Goal: Task Accomplishment & Management: Manage account settings

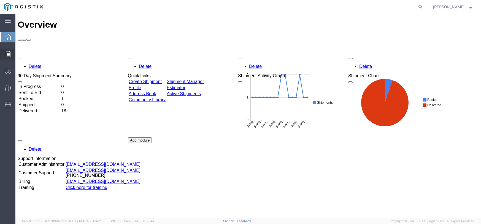
click at [9, 54] on icon at bounding box center [8, 54] width 5 height 6
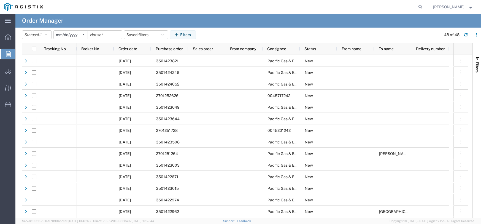
click at [73, 34] on input "[DATE]" at bounding box center [71, 35] width 34 height 8
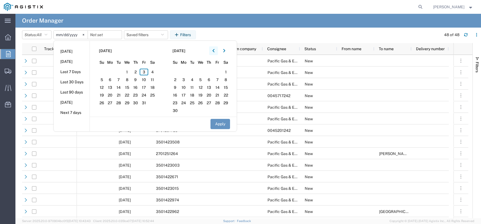
click at [215, 53] on button "button" at bounding box center [213, 50] width 9 height 9
click at [194, 74] on span "1" at bounding box center [192, 72] width 9 height 7
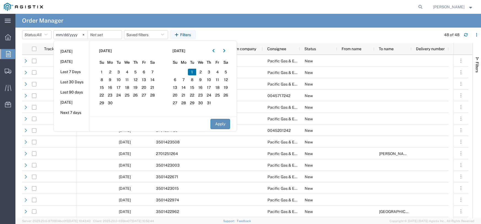
click at [229, 125] on button "Apply" at bounding box center [220, 124] width 20 height 10
type input "[DATE]"
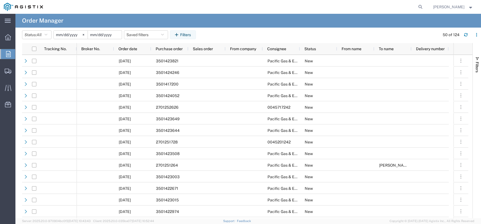
click at [101, 34] on input "date" at bounding box center [105, 35] width 34 height 8
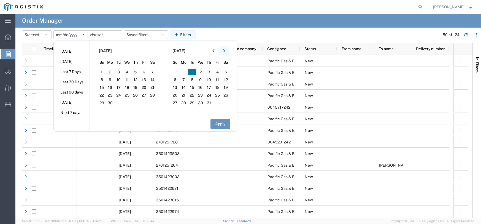
click at [225, 50] on icon "button" at bounding box center [224, 51] width 2 height 4
click at [220, 72] on span "1" at bounding box center [217, 72] width 9 height 7
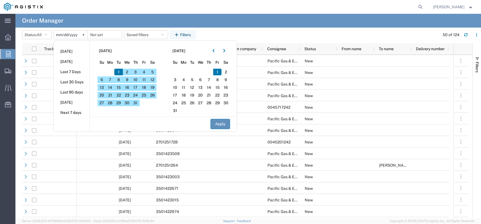
click at [220, 119] on button "Apply" at bounding box center [220, 124] width 20 height 10
type input "2025-08-01"
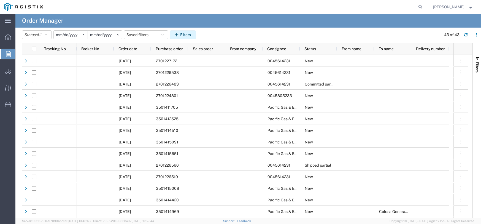
click at [188, 39] on button "Filters" at bounding box center [183, 34] width 26 height 9
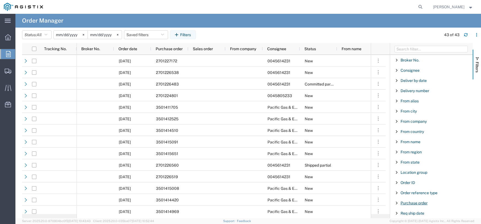
click at [405, 202] on span "Purchase order" at bounding box center [414, 203] width 27 height 4
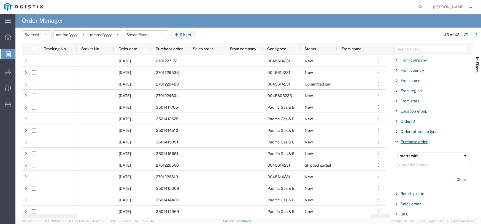
scroll to position [83, 0]
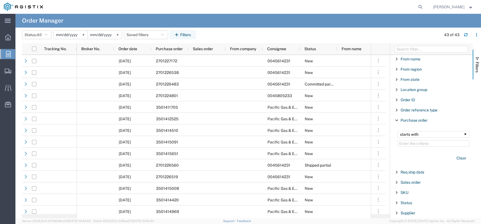
click at [413, 144] on input "Filter Value" at bounding box center [433, 143] width 72 height 7
click at [428, 144] on input "Filter Value" at bounding box center [433, 143] width 72 height 7
paste input "2701226519"
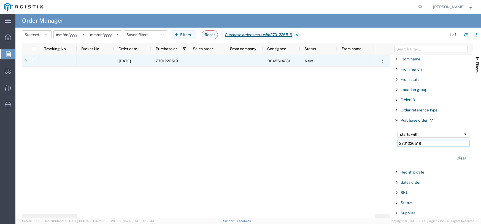
type input "2701226519"
click at [34, 59] on input "Press Space to toggle row selection (unchecked)" at bounding box center [34, 61] width 4 height 4
checkbox input "true"
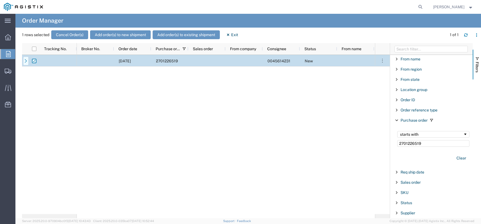
click at [26, 61] on icon at bounding box center [26, 61] width 4 height 4
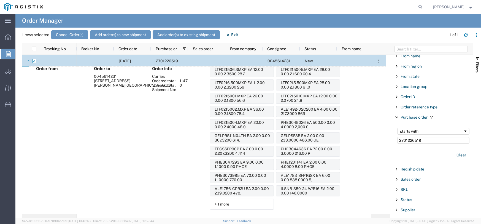
scroll to position [71, 0]
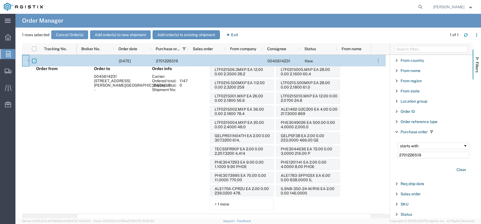
click at [172, 35] on button "Add order(s) to existing shipment" at bounding box center [186, 34] width 67 height 9
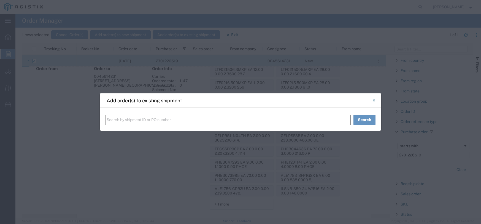
click at [166, 119] on input "text" at bounding box center [227, 120] width 245 height 10
click at [181, 123] on input "text" at bounding box center [227, 120] width 245 height 10
paste input "57024586"
type input "57024586"
click at [368, 119] on button "Search" at bounding box center [364, 120] width 22 height 10
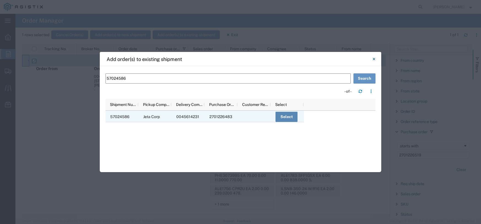
click at [284, 119] on button "Select" at bounding box center [286, 117] width 22 height 10
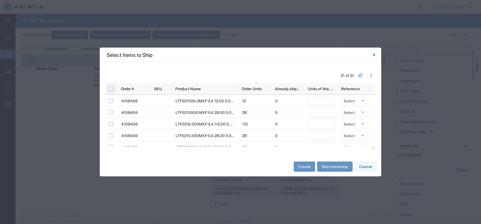
click at [110, 89] on input "checkbox" at bounding box center [111, 88] width 4 height 4
checkbox input "true"
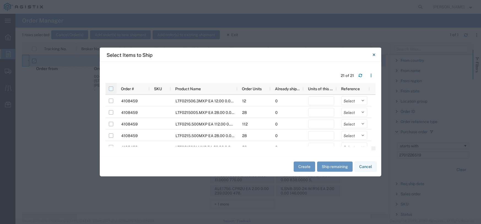
checkbox input "true"
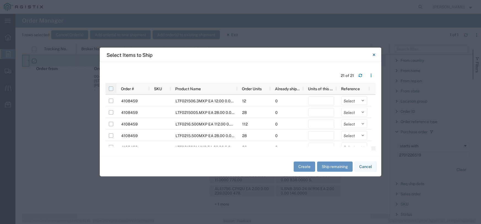
checkbox input "true"
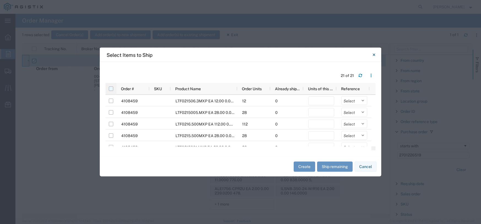
checkbox input "true"
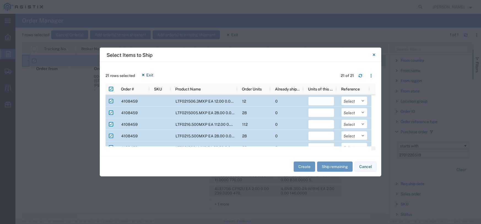
click at [314, 98] on input "number" at bounding box center [321, 101] width 26 height 9
type input "12"
click at [325, 111] on input "number" at bounding box center [321, 112] width 26 height 9
type input "28"
click at [322, 125] on input "number" at bounding box center [321, 124] width 26 height 9
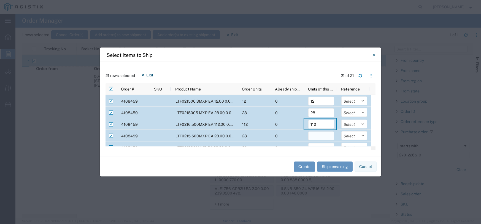
type input "112"
click at [321, 136] on input "number" at bounding box center [321, 135] width 26 height 9
type input "28"
click at [288, 138] on div "0" at bounding box center [286, 136] width 33 height 12
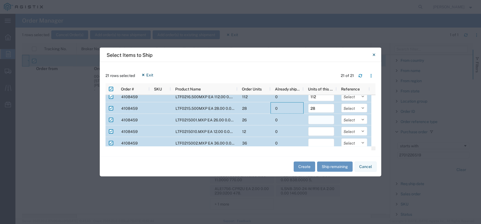
click at [320, 120] on input "number" at bounding box center [321, 119] width 26 height 9
type input "26"
click at [323, 129] on input "number" at bounding box center [321, 131] width 26 height 9
type input "12"
click at [321, 143] on input "number" at bounding box center [321, 143] width 26 height 9
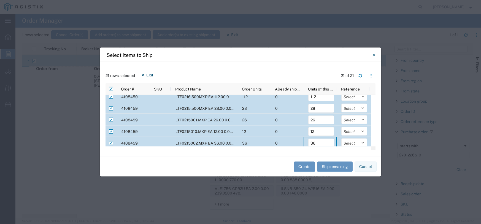
type input "36"
click at [277, 157] on div "Create Ship remaining Cancel" at bounding box center [241, 166] width 282 height 20
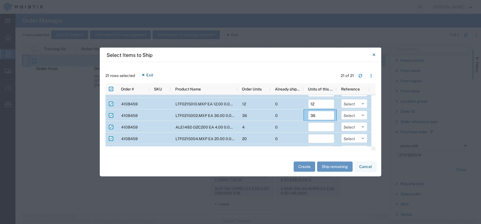
scroll to position [83, 0]
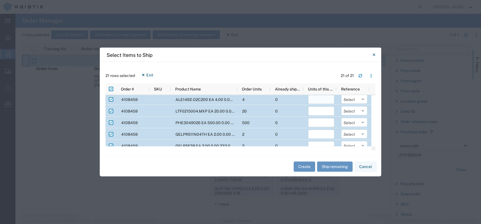
click at [314, 102] on input "number" at bounding box center [321, 99] width 26 height 9
type input "4"
click at [323, 109] on input "number" at bounding box center [321, 111] width 26 height 9
type input "20"
click at [326, 121] on input "number" at bounding box center [321, 122] width 26 height 9
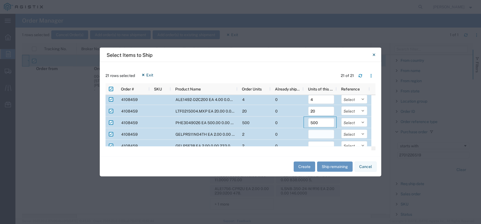
type input "500"
click at [323, 131] on input "number" at bounding box center [321, 134] width 26 height 9
type input "2"
type input "1"
click at [318, 142] on input "number" at bounding box center [321, 145] width 26 height 9
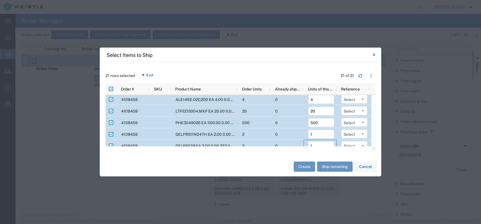
scroll to position [85, 0]
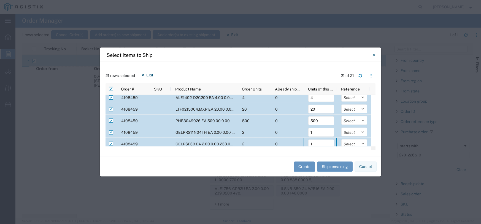
type input "1"
click at [291, 131] on div "0" at bounding box center [286, 132] width 33 height 12
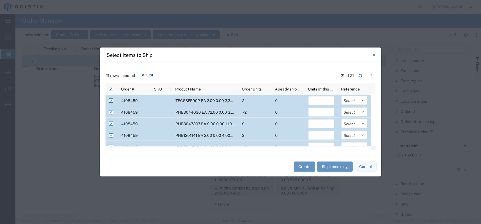
scroll to position [140, 0]
click at [320, 101] on input "number" at bounding box center [321, 100] width 26 height 9
type input "2"
click at [322, 110] on input "number" at bounding box center [321, 111] width 26 height 9
type input "72"
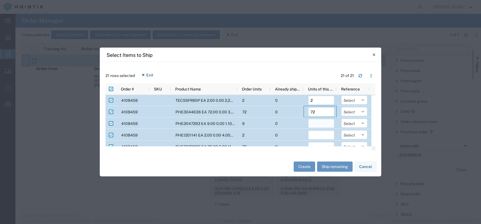
click at [320, 121] on input "number" at bounding box center [321, 123] width 26 height 9
type input "9"
click at [318, 135] on input "number" at bounding box center [321, 135] width 26 height 9
type input "2"
click at [291, 134] on div "0" at bounding box center [286, 135] width 33 height 12
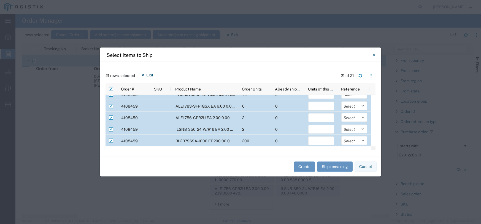
scroll to position [164, 0]
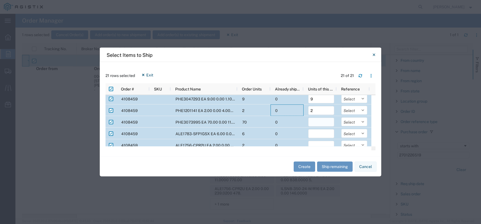
click at [312, 122] on input "number" at bounding box center [321, 122] width 26 height 9
type input "70"
click at [111, 133] on input "Press Space to toggle row selection (checked)" at bounding box center [111, 133] width 4 height 4
checkbox input "false"
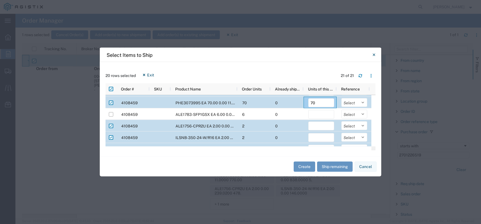
scroll to position [192, 0]
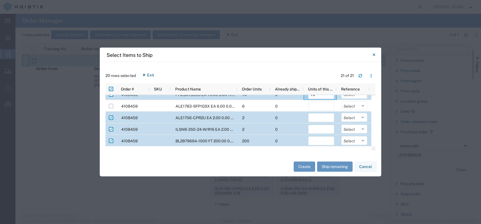
click at [111, 117] on input "Press Space to toggle row selection (checked)" at bounding box center [111, 117] width 4 height 4
checkbox input "false"
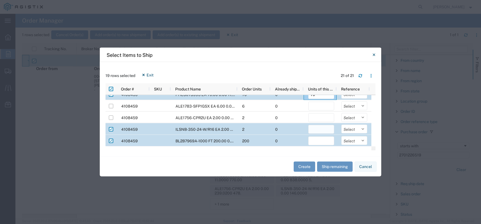
click at [315, 128] on input "number" at bounding box center [321, 129] width 26 height 9
type input "2"
click at [316, 143] on input "number" at bounding box center [321, 140] width 26 height 9
type input "200"
click at [307, 167] on button "Create" at bounding box center [304, 166] width 21 height 10
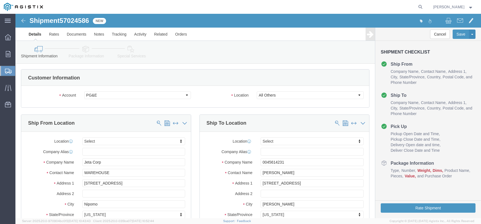
select select
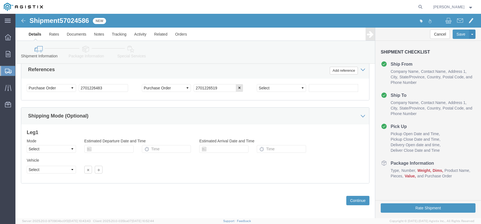
scroll to position [314, 0]
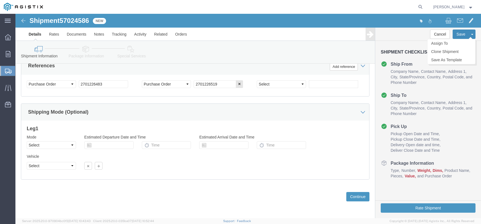
click button "Save"
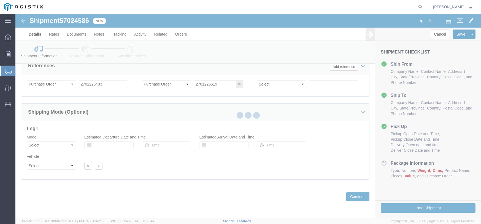
scroll to position [144, 0]
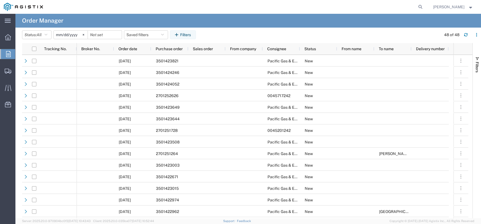
click at [71, 35] on input "[DATE]" at bounding box center [71, 35] width 34 height 8
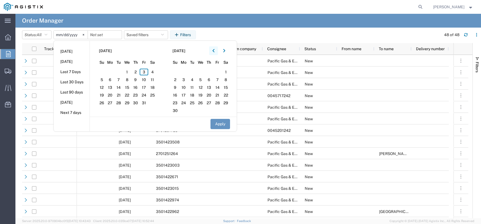
click at [213, 52] on button "button" at bounding box center [213, 50] width 9 height 9
click at [122, 72] on span "1" at bounding box center [118, 72] width 9 height 7
click at [220, 123] on button "Apply" at bounding box center [220, 124] width 20 height 10
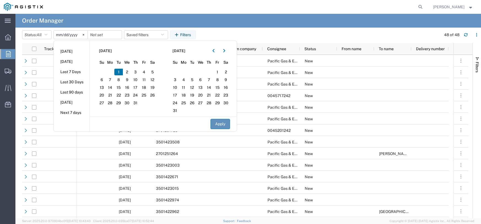
type input "2025-07-01"
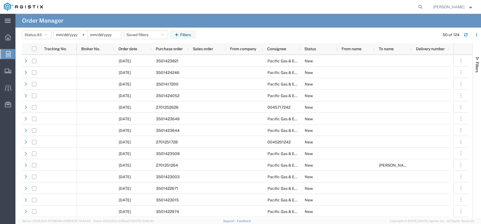
click at [105, 34] on input "date" at bounding box center [105, 35] width 34 height 8
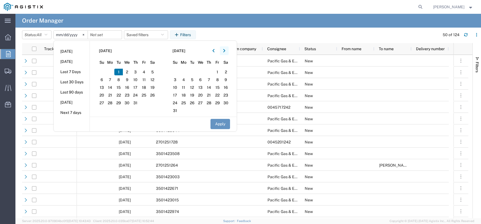
click at [225, 52] on icon "button" at bounding box center [224, 51] width 2 height 4
click at [188, 71] on span "1" at bounding box center [183, 72] width 9 height 7
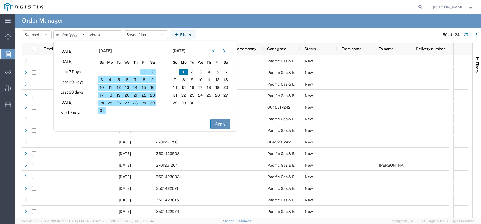
click at [218, 125] on button "Apply" at bounding box center [220, 124] width 20 height 10
type input "2025-09-01"
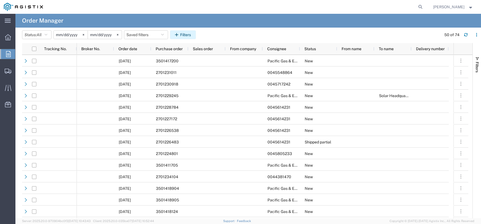
click at [185, 39] on button "Filters" at bounding box center [183, 34] width 26 height 9
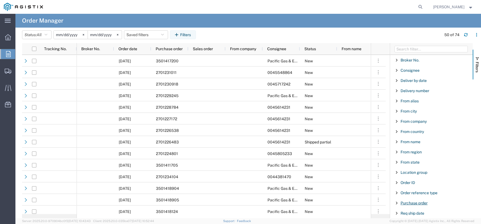
click at [422, 204] on span "Purchase order" at bounding box center [414, 203] width 27 height 4
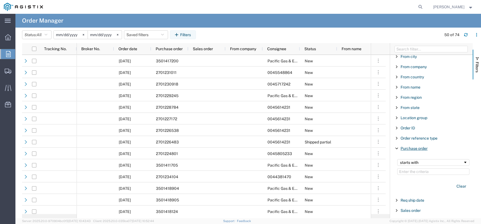
scroll to position [55, 0]
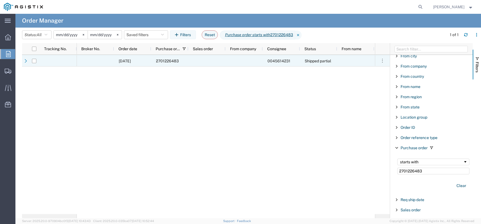
type input "2701226483"
click at [37, 59] on div at bounding box center [34, 61] width 10 height 12
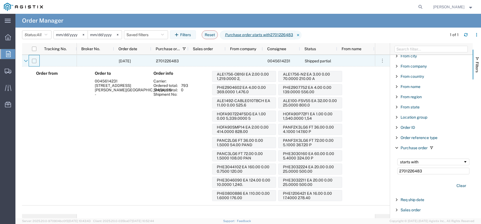
click at [32, 61] on input "Press Space to toggle row selection (unchecked)" at bounding box center [34, 61] width 4 height 4
checkbox input "true"
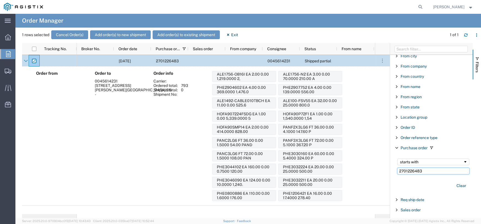
drag, startPoint x: 420, startPoint y: 169, endPoint x: 364, endPoint y: 168, distance: 55.9
click at [364, 168] on div "Tracking No. Broker No. Order date Purchase order Sales order From company Cons…" at bounding box center [251, 130] width 459 height 175
click at [111, 34] on button "Add order(s) to new shipment" at bounding box center [120, 34] width 61 height 9
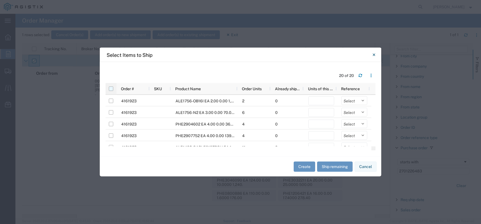
click at [111, 88] on input "checkbox" at bounding box center [111, 88] width 4 height 4
checkbox input "true"
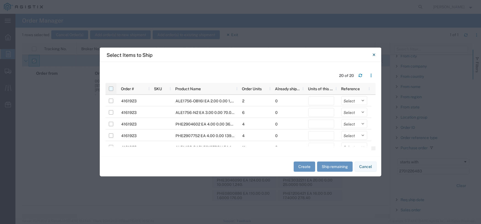
checkbox input "true"
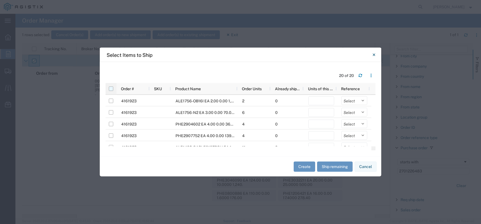
checkbox input "true"
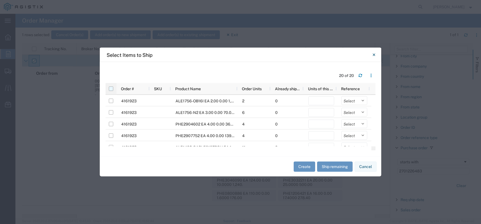
checkbox input "true"
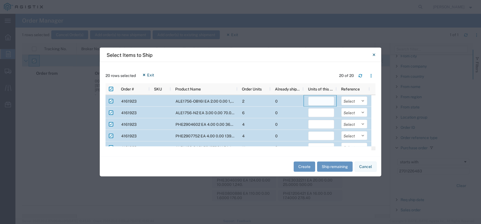
click at [320, 101] on input "number" at bounding box center [321, 101] width 26 height 9
type input "2"
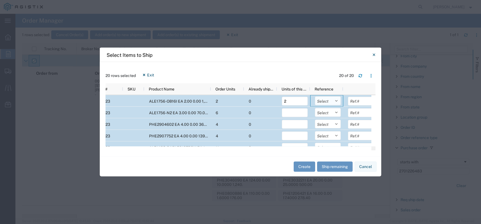
click at [332, 102] on select "Select Purchase Order Delivery Number" at bounding box center [328, 100] width 26 height 9
select select "PURCHORD"
click at [315, 96] on select "Select Purchase Order Delivery Number" at bounding box center [328, 100] width 26 height 9
click at [335, 103] on select "Select Purchase Order Delivery Number" at bounding box center [328, 100] width 26 height 9
select select
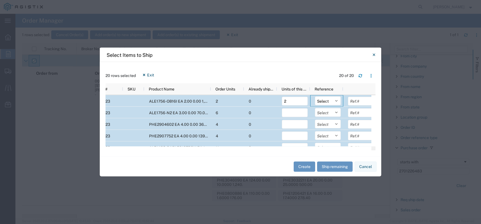
click at [315, 96] on select "Select Purchase Order Delivery Number" at bounding box center [328, 100] width 26 height 9
click at [299, 113] on input "number" at bounding box center [295, 112] width 26 height 9
type input "6"
click at [296, 124] on input "number" at bounding box center [295, 124] width 26 height 9
type input "4"
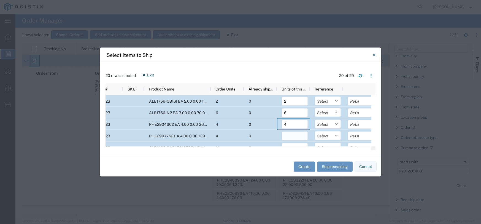
click at [296, 136] on input "number" at bounding box center [295, 135] width 26 height 9
type input "2"
type input "4"
click at [257, 135] on div "0" at bounding box center [260, 136] width 33 height 12
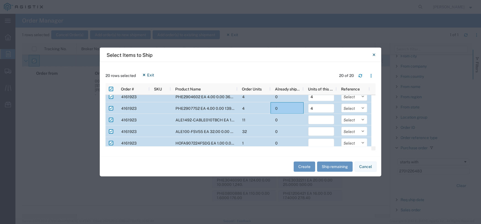
click at [112, 119] on input "Press Space to toggle row selection (checked)" at bounding box center [111, 120] width 4 height 4
checkbox input "false"
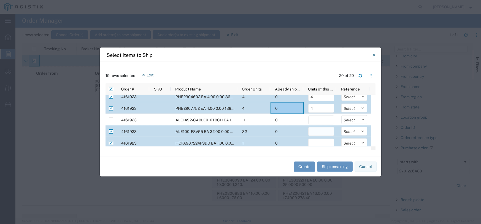
click at [322, 131] on input "number" at bounding box center [321, 131] width 26 height 9
type input "32"
click at [275, 132] on span "0" at bounding box center [276, 131] width 2 height 4
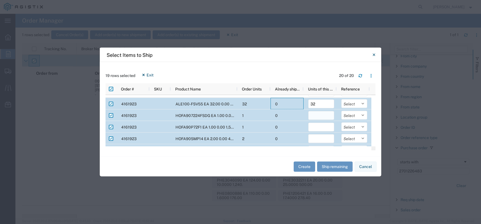
click at [314, 114] on input "number" at bounding box center [321, 115] width 26 height 9
type input "1"
click at [321, 125] on input "number" at bounding box center [321, 127] width 26 height 9
type input "1"
click at [320, 141] on input "number" at bounding box center [321, 138] width 26 height 9
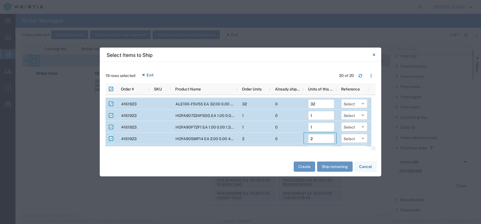
type input "2"
click at [288, 136] on div "0" at bounding box center [286, 138] width 33 height 12
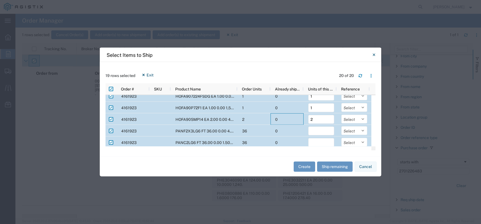
scroll to position [107, 0]
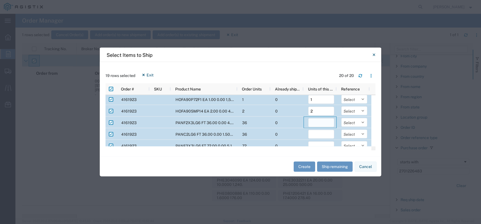
click at [314, 123] on input "number" at bounding box center [321, 122] width 26 height 9
type input "36"
click at [322, 133] on input "number" at bounding box center [321, 134] width 26 height 9
type input "36"
click at [268, 132] on div "36" at bounding box center [253, 134] width 33 height 12
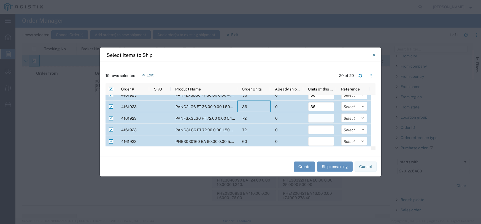
click at [313, 118] on input "number" at bounding box center [321, 118] width 26 height 9
type input "72"
click at [318, 133] on input "number" at bounding box center [321, 129] width 26 height 9
type input "72"
click at [289, 131] on div "0" at bounding box center [286, 130] width 33 height 12
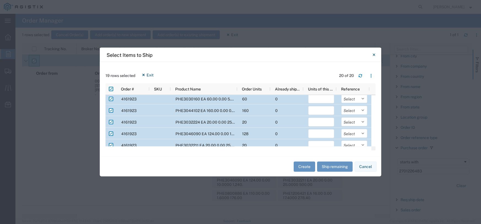
scroll to position [138, 0]
click at [326, 98] on input "number" at bounding box center [321, 98] width 26 height 9
type input "60"
click at [321, 110] on input "number" at bounding box center [321, 110] width 26 height 9
type input "160"
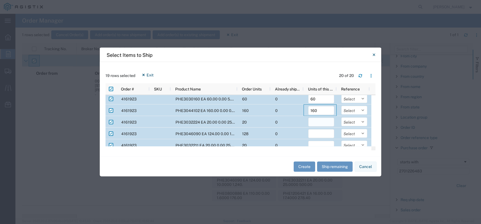
click at [317, 123] on input "number" at bounding box center [321, 122] width 26 height 9
type input "20"
click at [317, 131] on input "number" at bounding box center [321, 133] width 26 height 9
type input "128"
click at [285, 134] on div "0" at bounding box center [286, 134] width 33 height 12
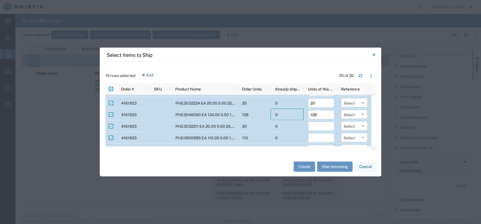
scroll to position [180, 0]
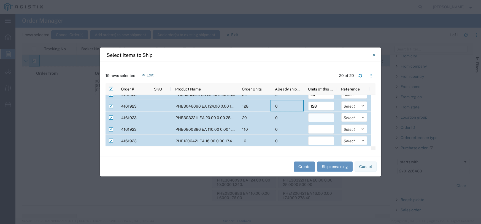
click at [318, 121] on input "number" at bounding box center [321, 117] width 26 height 9
type input "20"
click at [316, 129] on input "number" at bounding box center [321, 129] width 26 height 9
type input "110"
click at [315, 138] on input "number" at bounding box center [321, 140] width 26 height 9
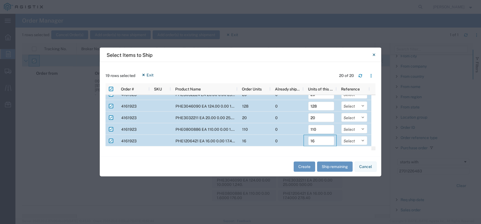
type input "16"
click at [291, 135] on div "0" at bounding box center [286, 141] width 33 height 12
click at [304, 166] on button "Create" at bounding box center [304, 166] width 21 height 10
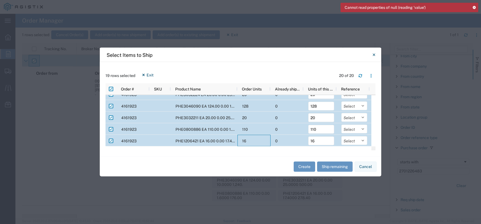
click at [254, 141] on div "16" at bounding box center [253, 141] width 33 height 12
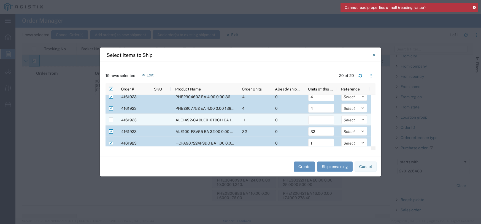
scroll to position [9, 0]
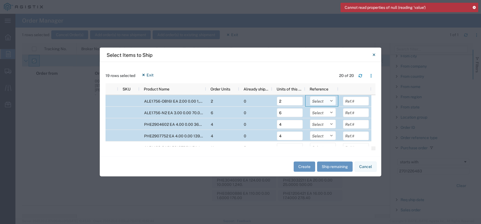
click at [331, 102] on select "Select Purchase Order Delivery Number" at bounding box center [323, 100] width 26 height 9
select select "PURCHORD"
click at [310, 96] on select "Select Purchase Order Delivery Number" at bounding box center [323, 100] width 26 height 9
paste input "2701226483"
type input "2701226483"
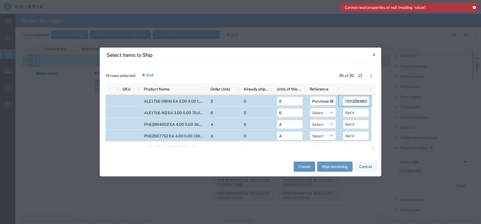
click at [307, 165] on button "Create" at bounding box center [304, 166] width 21 height 10
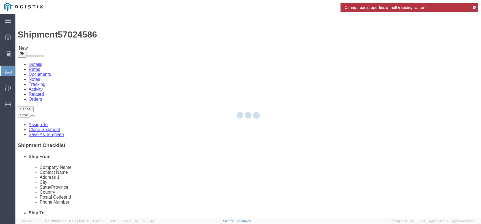
select select
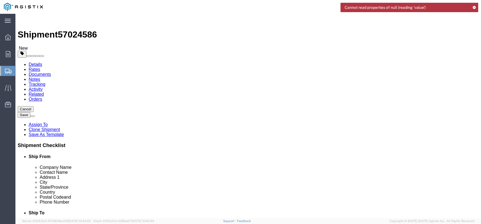
click at [475, 6] on icon at bounding box center [474, 7] width 4 height 3
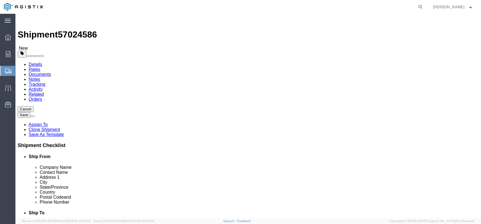
click select "Select All Others Fremont DC Fresno DC Wheatland DC"
select select "23082"
click select "Select All Others Fremont DC Fresno DC Wheatland DC"
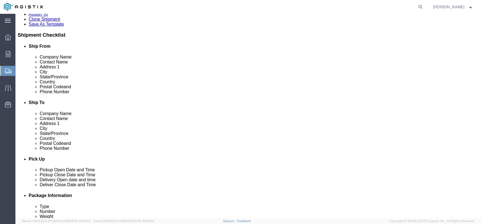
scroll to position [55, 0]
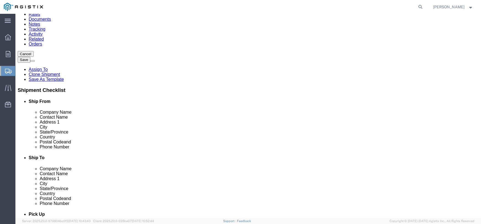
click div "Location My Profile Location (OBSOLETE) BURNEY SC - GC TRAILER (OBSOLETE) BURNE…"
click input "text"
paste input "[PERSON_NAME]"
type input "[PERSON_NAME]"
click input "text"
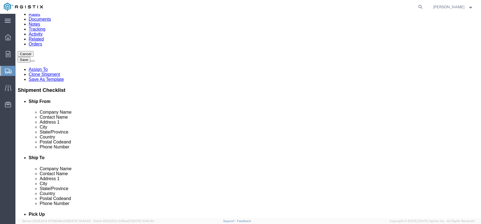
paste input "S51D@pge.com"
click input "S51D@pge.com"
type input "S51D@pge.com"
click input "-"
paste input "559.333.8125"
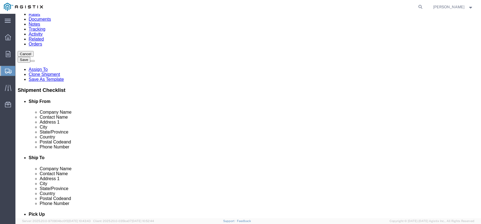
type input "5593338125"
click input "text"
type input "j"
click p "- Jeta Corp - (Ed Esquivel) 540 Lindon Ln., Suite D, Nipomo, CA, 93444, US"
type input "Jeta Corp"
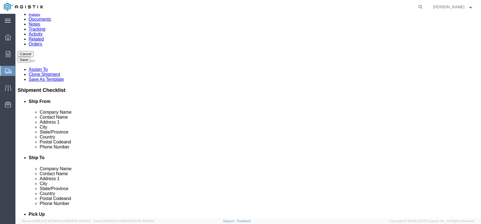
drag, startPoint x: 93, startPoint y: 105, endPoint x: 11, endPoint y: 101, distance: 82.2
click div "Contact Name"
type input "Ed Esquivel"
type input "WAREHOUSE"
click div "Location My Profile Location (OBSOLETE) BURNEY SC - GC TRAILER (OBSOLETE) BURNE…"
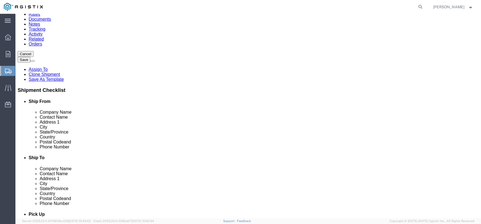
click input "text"
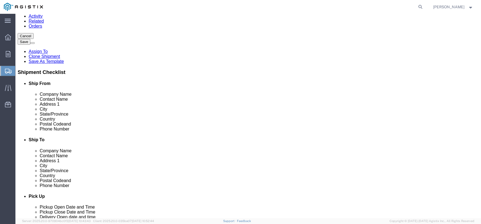
scroll to position [83, 0]
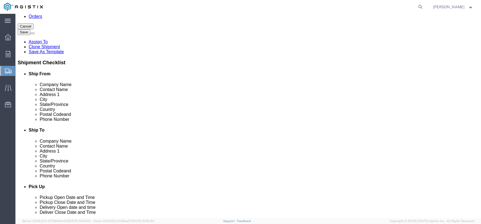
drag, startPoint x: 122, startPoint y: 161, endPoint x: 61, endPoint y: 161, distance: 61.2
click div "Email"
type input "eesquivel@jetacorp.com"
click input "text"
type input "J"
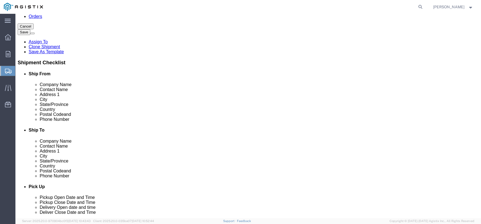
click input "text"
paste input "jetawhse005@jetacorp.com>"
type input "[EMAIL_ADDRESS][DOMAIN_NAME]"
click input "checkbox"
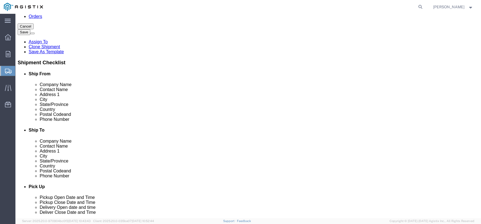
checkbox input "true"
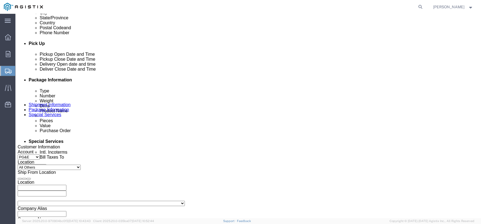
scroll to position [220, 0]
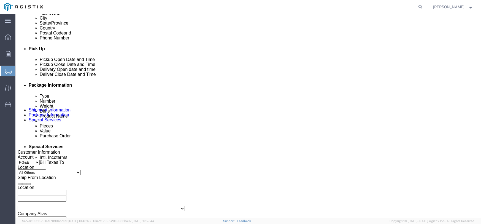
click div "Oct 03 2025 11:00 AM"
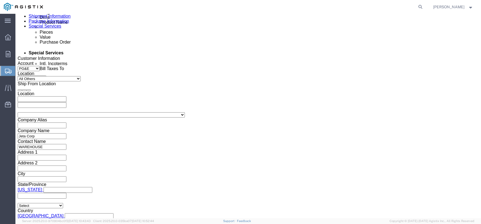
type input "1:00 PM"
click button "Apply"
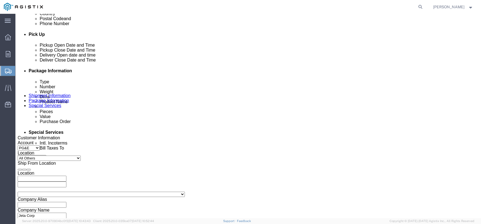
scroll to position [231, 0]
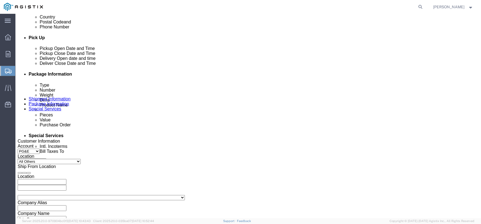
click div "Oct 03 2025 2:00 PM"
type input "4:00 PM"
click button "Apply"
click select "Select Account Type Activity ID Airline Appointment Number ASN Batch Request # …"
click div "Customer Information Account Select Jeta Corp PG&E Location Select All Others F…"
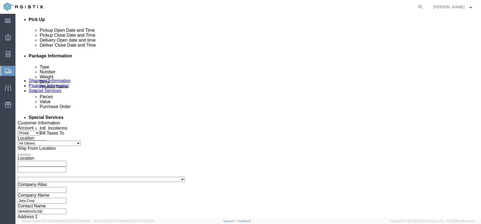
scroll to position [286, 0]
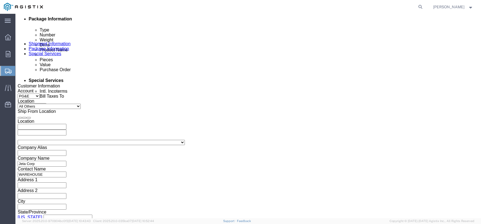
click select "Select Account Type Activity ID Airline Appointment Number ASN Batch Request # …"
click div "References Add reference"
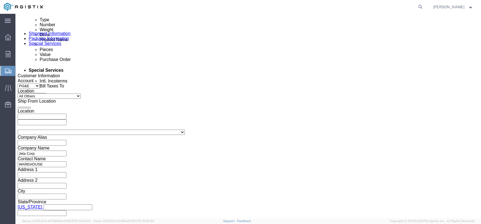
scroll to position [314, 0]
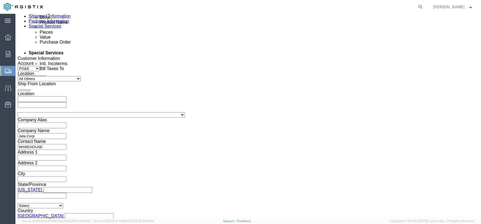
click button "Continue"
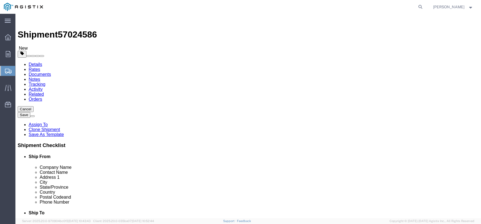
click select "Select Bulk Bundle(s) Cardboard Box(es) Carton(s) Crate(s) Drum(s) (Fiberboard)…"
select select "PONS"
click select "Select Bulk Bundle(s) Cardboard Box(es) Carton(s) Crate(s) Drum(s) (Fiberboard)…"
click input "1"
click button "Save"
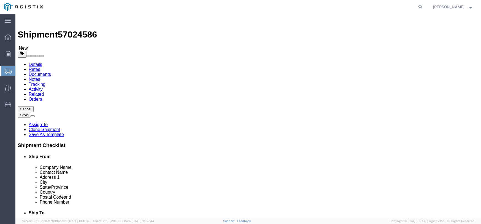
click span "57024586"
copy span "57024586"
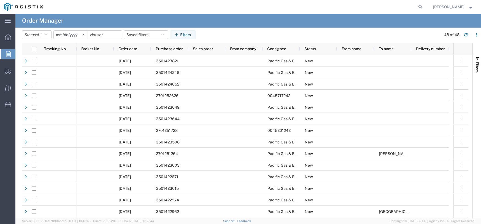
click at [77, 35] on input "[DATE]" at bounding box center [71, 35] width 34 height 8
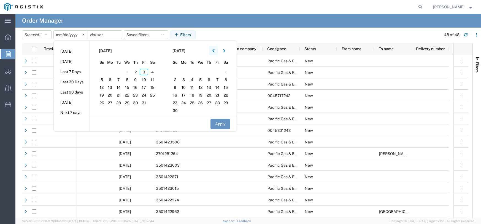
click at [213, 52] on button "button" at bounding box center [213, 50] width 9 height 9
click at [117, 72] on span "1" at bounding box center [118, 72] width 9 height 7
click at [227, 121] on button "Apply" at bounding box center [220, 124] width 20 height 10
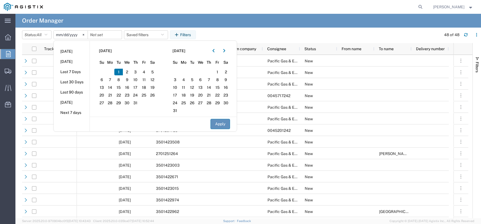
type input "2025-07-01"
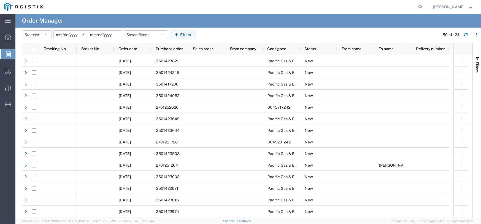
click at [104, 37] on input "date" at bounding box center [105, 35] width 34 height 8
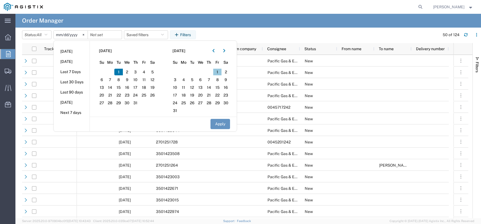
click at [219, 72] on span "1" at bounding box center [217, 72] width 9 height 7
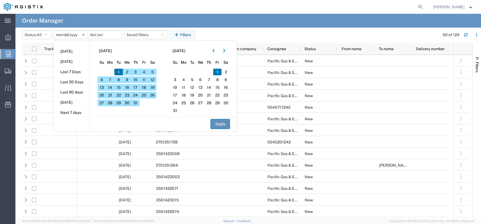
click at [221, 121] on button "Apply" at bounding box center [220, 124] width 20 height 10
type input "2025-08-01"
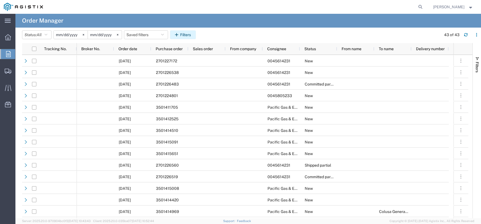
click at [185, 34] on button "Filters" at bounding box center [183, 34] width 26 height 9
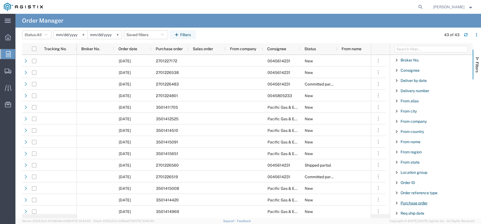
click at [424, 203] on span "Purchase order" at bounding box center [414, 203] width 27 height 4
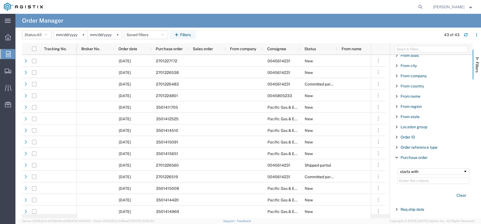
scroll to position [55, 0]
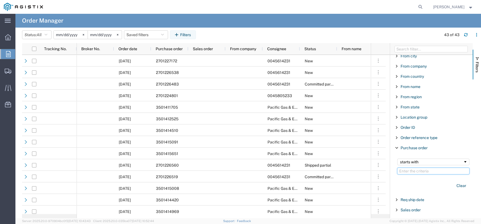
paste input "2701226538"
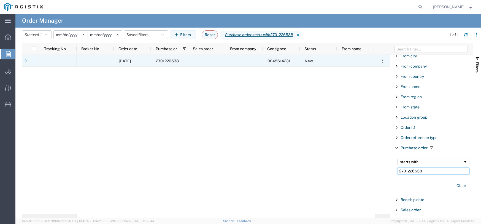
type input "2701226538"
click at [35, 60] on input "Press Space to toggle row selection (unchecked)" at bounding box center [34, 61] width 4 height 4
checkbox input "true"
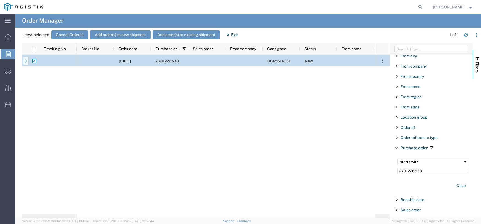
click at [27, 59] on icon at bounding box center [26, 61] width 4 height 4
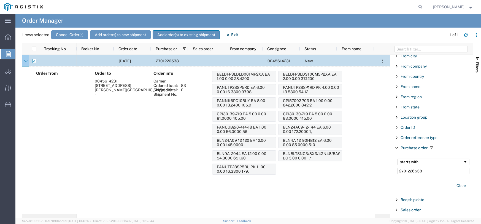
click at [188, 34] on button "Add order(s) to existing shipment" at bounding box center [186, 34] width 67 height 9
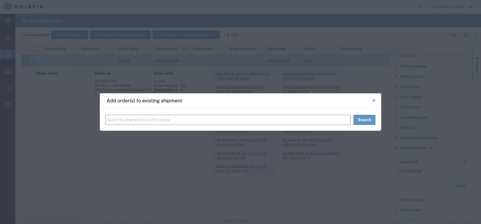
paste input "57024586"
type input "57024586"
click at [373, 121] on button "Search" at bounding box center [364, 120] width 22 height 10
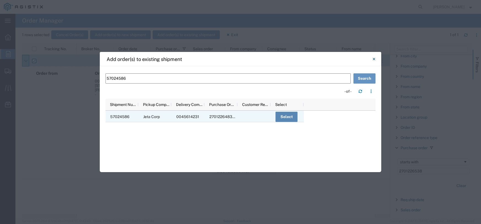
click at [289, 118] on button "Select" at bounding box center [286, 117] width 22 height 10
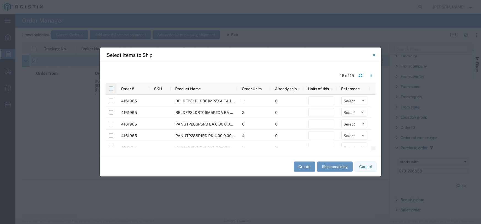
click at [110, 89] on input "checkbox" at bounding box center [111, 88] width 4 height 4
checkbox input "true"
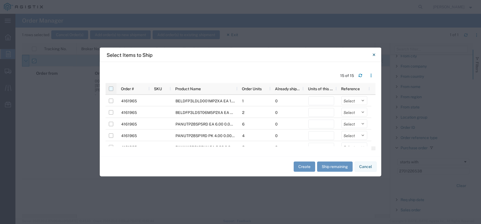
checkbox input "true"
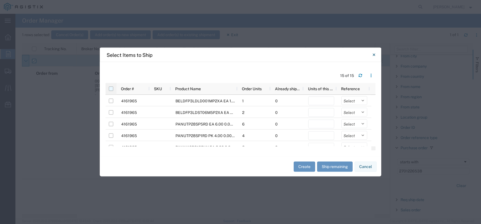
checkbox input "true"
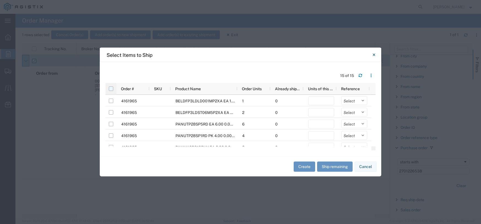
checkbox input "true"
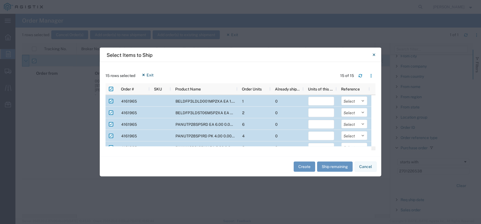
click at [111, 102] on input "Press Space to toggle row selection (checked)" at bounding box center [111, 101] width 4 height 4
checkbox input "false"
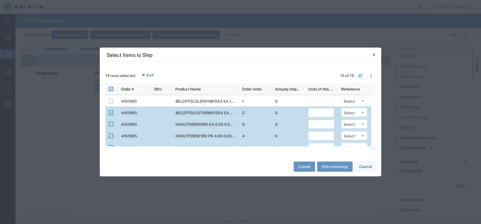
click at [113, 112] on input "Press Space to toggle row selection (checked)" at bounding box center [111, 112] width 4 height 4
checkbox input "false"
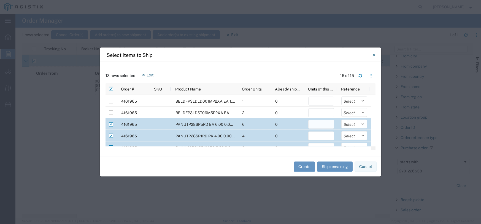
click at [325, 124] on input "number" at bounding box center [321, 124] width 26 height 9
type input "6"
click at [323, 132] on input "number" at bounding box center [321, 135] width 26 height 9
type input "4"
click at [285, 130] on div "0" at bounding box center [286, 136] width 33 height 12
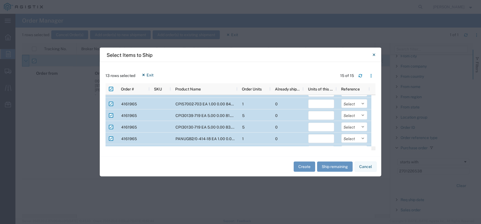
scroll to position [28, 0]
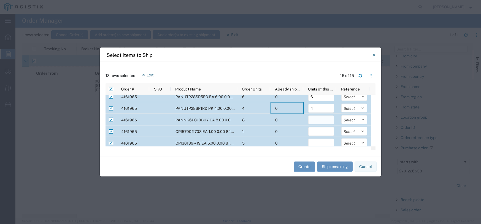
click at [326, 118] on input "number" at bounding box center [321, 119] width 26 height 9
type input "8"
click at [321, 130] on input "number" at bounding box center [321, 131] width 26 height 9
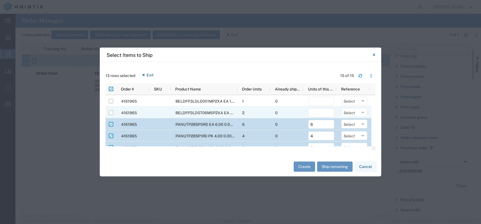
click at [216, 112] on span "BELDFP3LDST06M5P2XA EA 2.00 0.00 37.1200" at bounding box center [218, 112] width 86 height 4
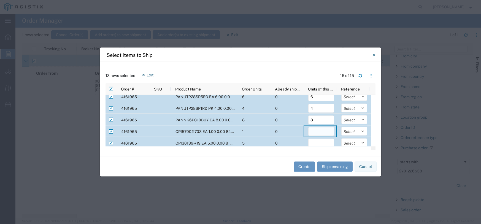
click at [322, 130] on input "number" at bounding box center [321, 131] width 26 height 9
type input "1"
click at [318, 141] on input "number" at bounding box center [321, 143] width 26 height 9
type input "5"
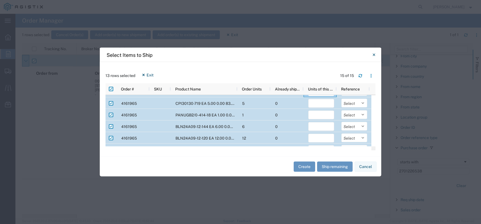
scroll to position [83, 0]
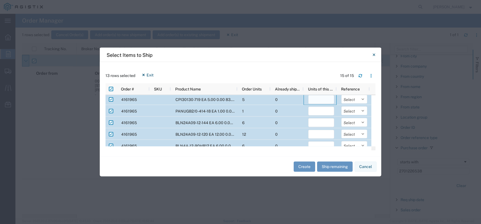
click at [321, 101] on input "number" at bounding box center [321, 99] width 26 height 9
click at [322, 99] on input "number" at bounding box center [321, 99] width 26 height 9
type input "5"
click at [319, 112] on input "number" at bounding box center [321, 111] width 26 height 9
type input "1"
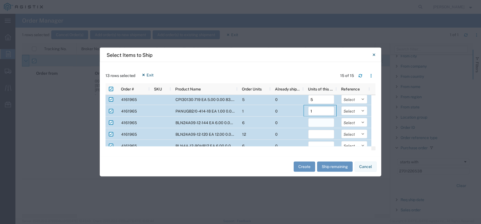
click at [320, 123] on input "number" at bounding box center [321, 122] width 26 height 9
type input "6"
click at [326, 134] on input "number" at bounding box center [321, 134] width 26 height 9
type input "12"
click at [322, 143] on input "number" at bounding box center [321, 145] width 26 height 9
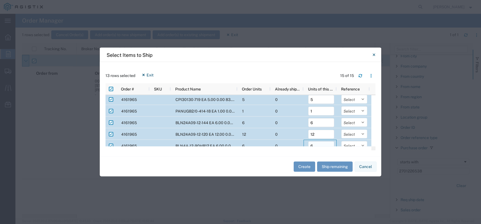
scroll to position [85, 0]
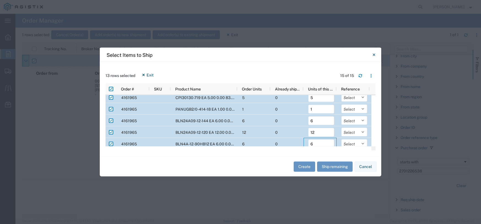
type input "6"
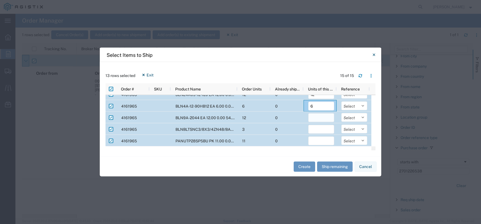
click at [318, 118] on input "number" at bounding box center [321, 117] width 26 height 9
type input "12"
click at [321, 128] on input "number" at bounding box center [321, 129] width 26 height 9
type input "3"
click at [324, 139] on input "number" at bounding box center [321, 140] width 26 height 9
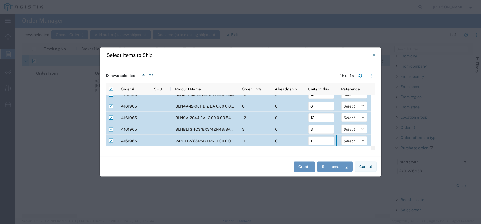
type input "11"
click at [267, 140] on div "11" at bounding box center [253, 141] width 33 height 12
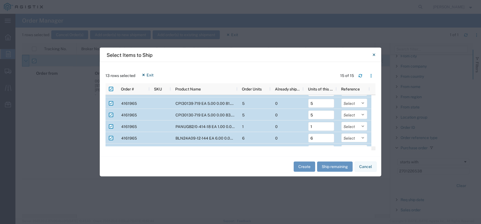
scroll to position [0, 0]
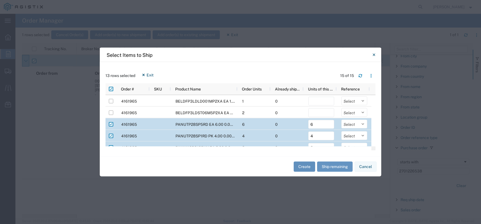
click at [301, 166] on button "Create" at bounding box center [304, 166] width 21 height 10
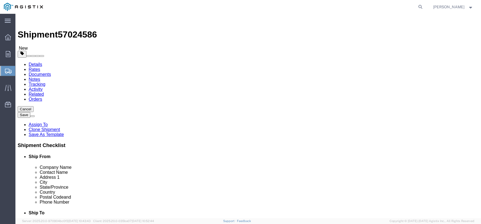
select select
click button "Save"
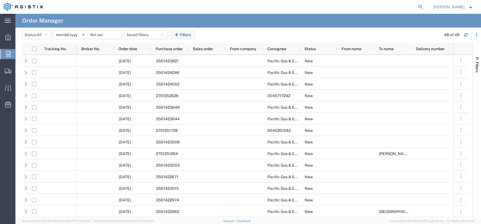
click at [67, 34] on input "[DATE]" at bounding box center [71, 35] width 34 height 8
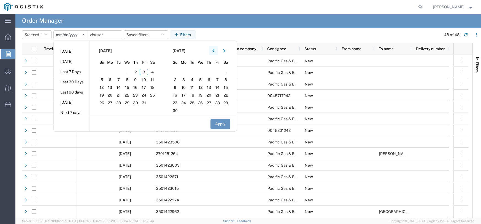
click at [215, 53] on button "button" at bounding box center [213, 50] width 9 height 9
click at [118, 72] on span "1" at bounding box center [118, 72] width 9 height 7
click at [221, 123] on button "Apply" at bounding box center [220, 124] width 20 height 10
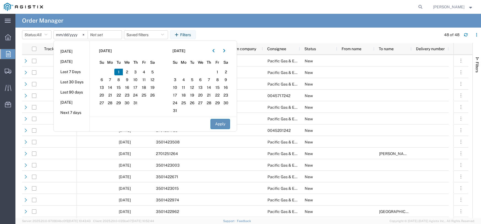
type input "[DATE]"
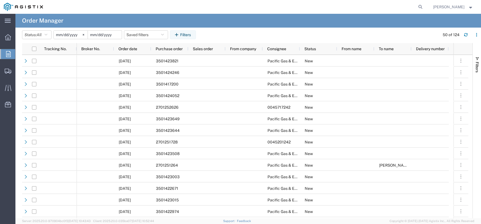
click at [99, 35] on input "date" at bounding box center [105, 35] width 34 height 8
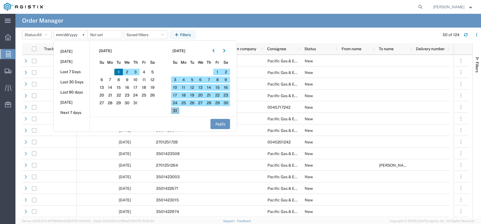
click at [178, 112] on span "31" at bounding box center [175, 110] width 9 height 7
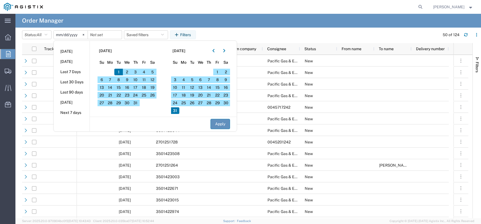
click at [220, 123] on button "Apply" at bounding box center [220, 124] width 20 height 10
type input "[DATE]"
click at [220, 123] on button "Apply" at bounding box center [220, 124] width 20 height 10
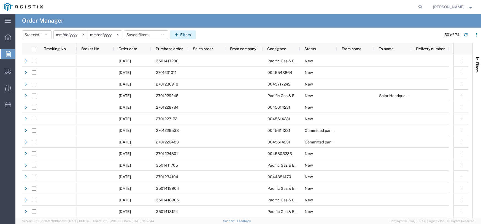
click at [186, 37] on button "Filters" at bounding box center [183, 34] width 26 height 9
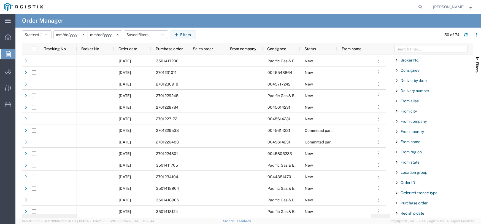
click at [417, 204] on span "Purchase order" at bounding box center [414, 203] width 27 height 4
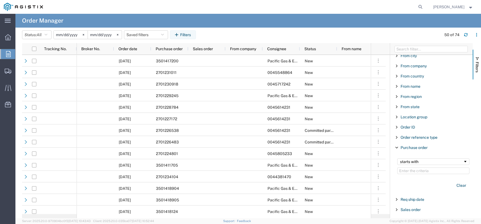
scroll to position [83, 0]
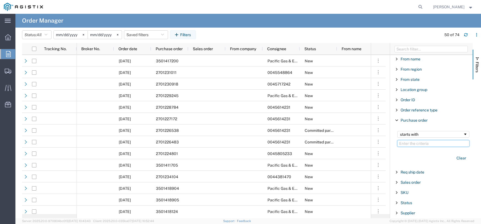
drag, startPoint x: 416, startPoint y: 147, endPoint x: 407, endPoint y: 141, distance: 10.3
click at [407, 141] on input "Filter Value" at bounding box center [433, 143] width 72 height 7
paste input "2701226560"
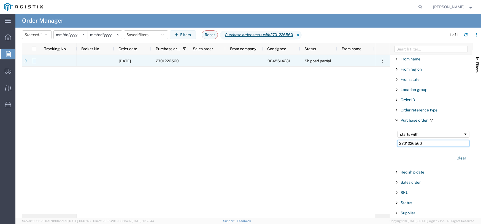
type input "2701226560"
click at [34, 60] on input "Press Space to toggle row selection (unchecked)" at bounding box center [34, 61] width 4 height 4
checkbox input "true"
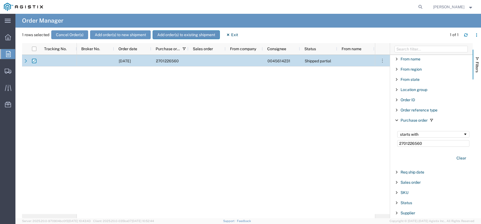
click at [167, 35] on button "Add order(s) to existing shipment" at bounding box center [186, 34] width 67 height 9
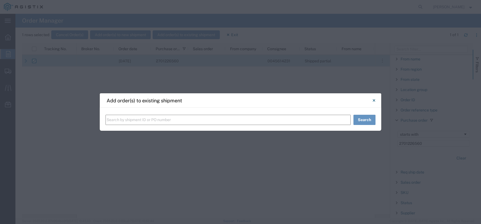
click at [169, 118] on input "text" at bounding box center [227, 120] width 245 height 10
type input "57024586"
click at [364, 121] on button "Search" at bounding box center [364, 120] width 22 height 10
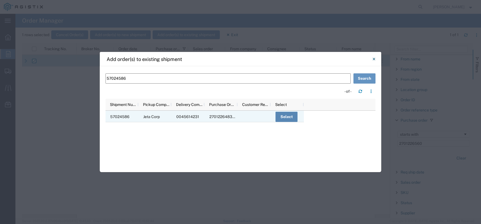
click at [291, 118] on button "Select" at bounding box center [286, 117] width 22 height 10
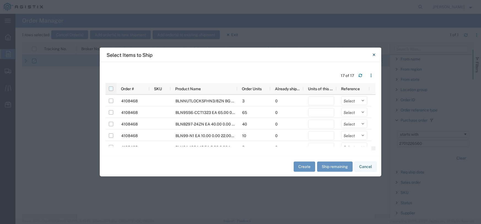
click at [112, 89] on input "checkbox" at bounding box center [111, 88] width 4 height 4
checkbox input "true"
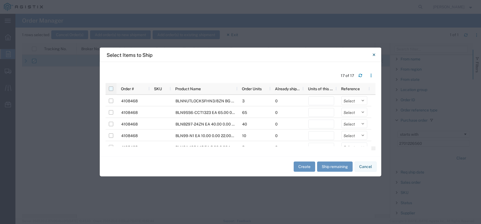
checkbox input "true"
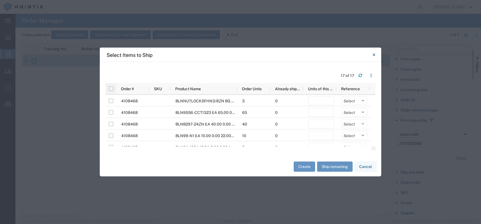
checkbox input "true"
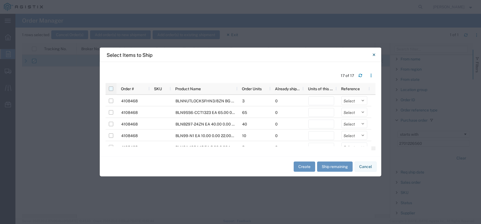
checkbox input "true"
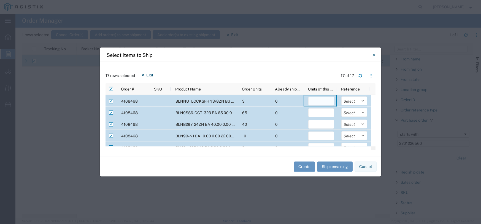
click at [316, 102] on input "number" at bounding box center [321, 101] width 26 height 9
type input "3"
click at [318, 111] on input "number" at bounding box center [321, 112] width 26 height 9
click at [112, 112] on input "Press Space to toggle row selection (checked)" at bounding box center [111, 112] width 4 height 4
checkbox input "false"
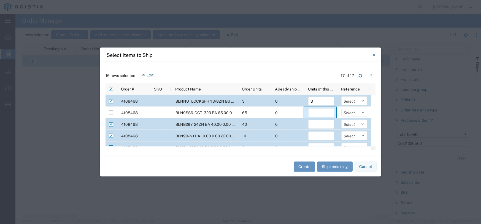
click at [110, 124] on input "Press Space to toggle row selection (checked)" at bounding box center [111, 124] width 4 height 4
checkbox input "false"
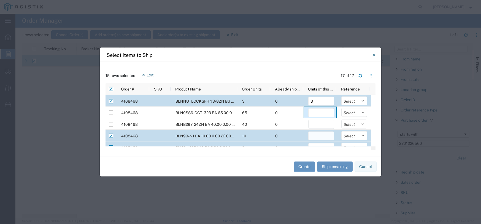
click at [318, 135] on input "number" at bounding box center [321, 135] width 26 height 9
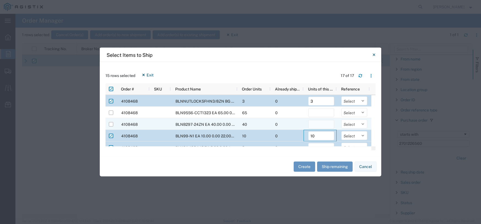
type input "10"
click at [313, 126] on input "number" at bounding box center [321, 124] width 26 height 9
type input "1"
click at [292, 123] on div "0" at bounding box center [286, 124] width 33 height 12
click at [320, 125] on input "1" at bounding box center [321, 124] width 26 height 9
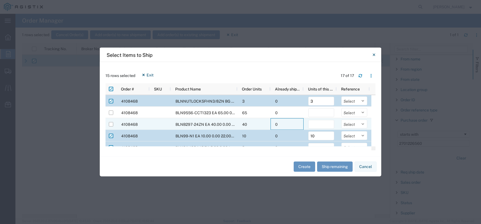
click at [279, 125] on div "0" at bounding box center [286, 124] width 33 height 12
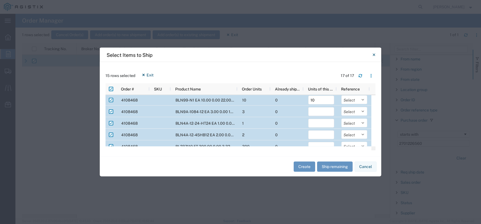
scroll to position [28, 0]
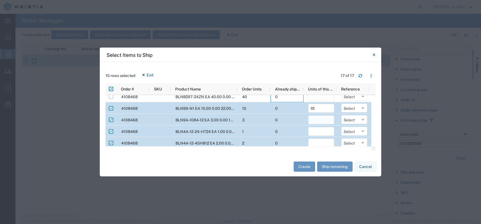
click at [320, 121] on input "number" at bounding box center [321, 119] width 26 height 9
type input "3"
click at [110, 131] on input "Press Space to toggle row selection (checked)" at bounding box center [111, 131] width 4 height 4
checkbox input "false"
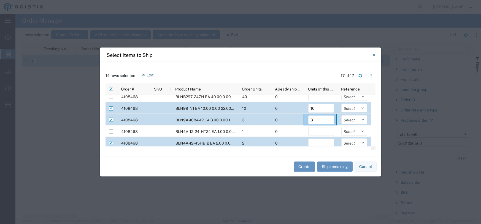
click at [112, 143] on input "Press Space to toggle row selection (checked)" at bounding box center [111, 143] width 4 height 4
checkbox input "false"
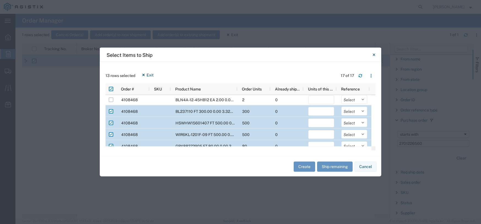
scroll to position [83, 0]
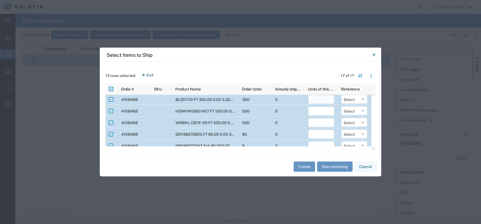
click at [320, 101] on input "number" at bounding box center [321, 99] width 26 height 9
type input "300"
click at [318, 107] on input "number" at bounding box center [321, 111] width 26 height 9
type input "500"
click at [318, 123] on input "number" at bounding box center [321, 122] width 26 height 9
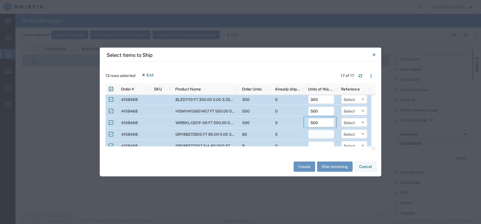
type input "500"
click at [316, 134] on input "number" at bounding box center [321, 134] width 26 height 9
type input "80"
click at [285, 135] on div "0" at bounding box center [286, 134] width 33 height 12
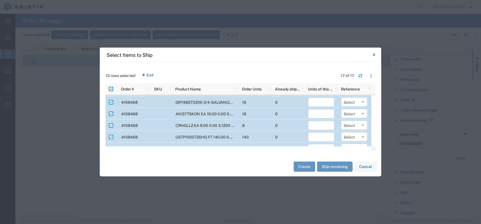
scroll to position [110, 0]
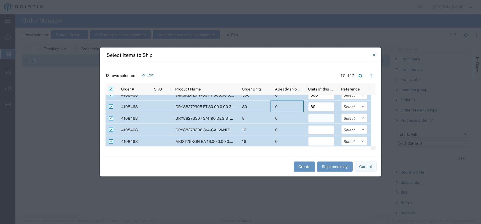
click at [318, 117] on input "number" at bounding box center [321, 118] width 26 height 9
type input "8"
click at [328, 129] on input "number" at bounding box center [321, 129] width 26 height 9
type input "16"
click at [320, 140] on input "number" at bounding box center [321, 141] width 26 height 9
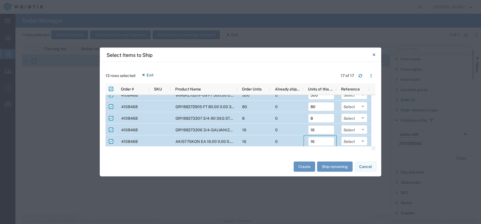
type input "16"
click at [283, 131] on div "0" at bounding box center [286, 130] width 33 height 12
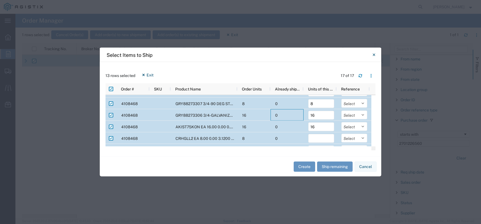
scroll to position [138, 0]
click at [321, 123] on input "number" at bounding box center [321, 125] width 26 height 9
type input "8"
click at [299, 134] on div "0" at bounding box center [286, 137] width 33 height 12
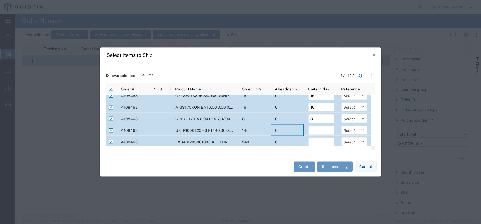
scroll to position [145, 0]
click at [324, 130] on input "number" at bounding box center [321, 129] width 26 height 9
type input "140"
click at [314, 139] on input "number" at bounding box center [321, 140] width 26 height 9
type input "240"
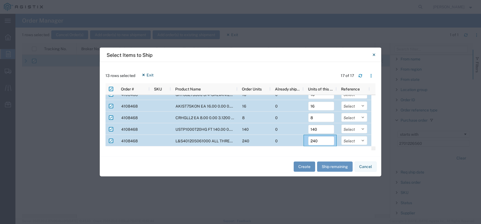
click at [299, 167] on button "Create" at bounding box center [304, 166] width 21 height 10
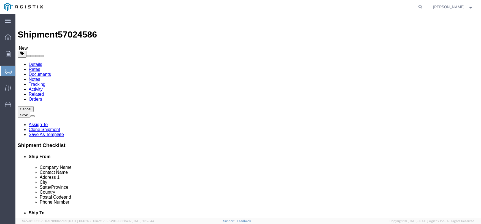
select select
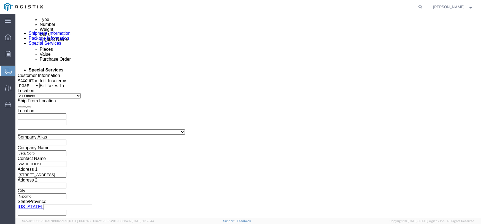
scroll to position [214, 0]
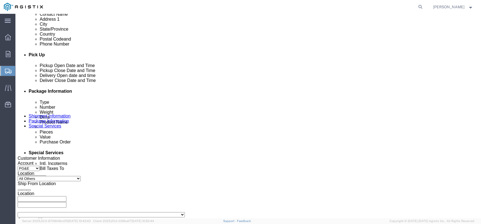
click button "Save"
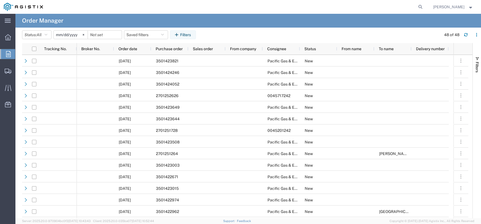
click at [71, 37] on input "[DATE]" at bounding box center [71, 35] width 34 height 8
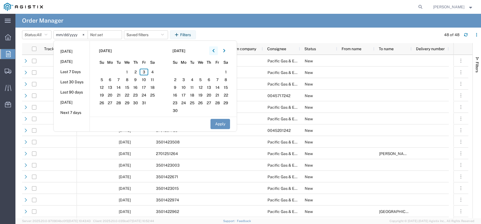
click at [215, 52] on icon "button" at bounding box center [213, 51] width 2 height 4
click at [121, 72] on span "1" at bounding box center [118, 72] width 9 height 7
click at [225, 124] on button "Apply" at bounding box center [220, 124] width 20 height 10
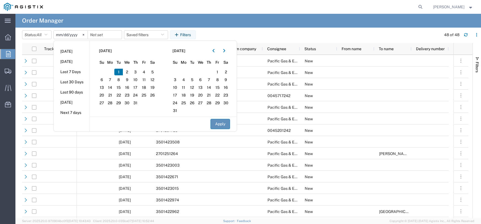
type input "[DATE]"
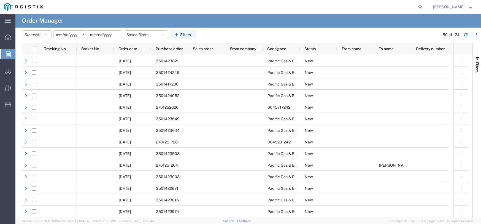
click at [98, 36] on input "date" at bounding box center [105, 35] width 34 height 8
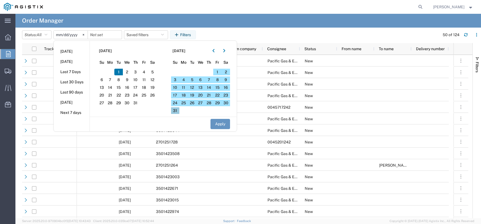
click at [177, 111] on span "31" at bounding box center [175, 110] width 9 height 7
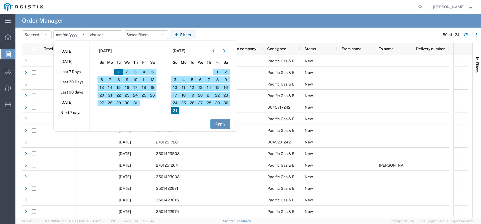
click at [222, 120] on button "Apply" at bounding box center [220, 124] width 20 height 10
type input "[DATE]"
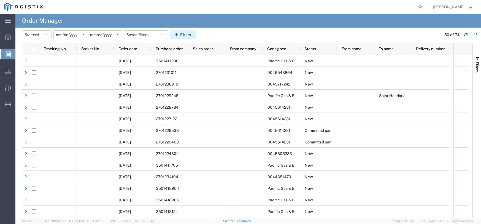
click at [183, 36] on button "Filters" at bounding box center [183, 34] width 26 height 9
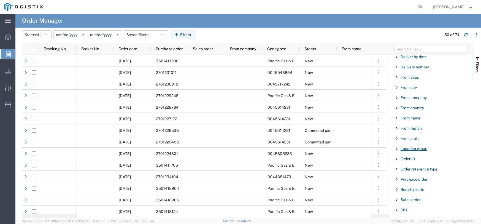
scroll to position [55, 0]
click at [416, 146] on span "Purchase order" at bounding box center [414, 147] width 27 height 4
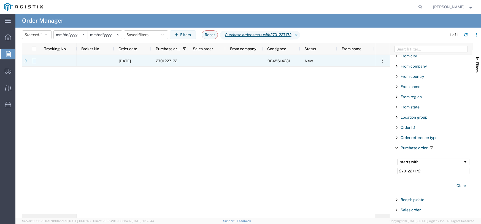
type input "2701227172"
click at [36, 60] on input "Press Space to toggle row selection (unchecked)" at bounding box center [34, 61] width 4 height 4
checkbox input "true"
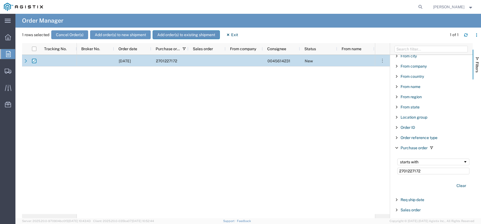
click at [193, 36] on button "Add order(s) to existing shipment" at bounding box center [186, 34] width 67 height 9
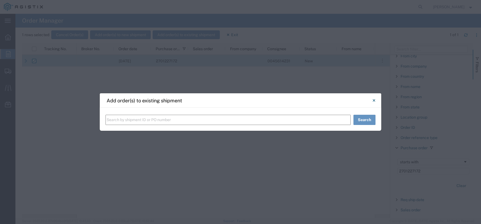
click at [162, 121] on input "text" at bounding box center [227, 120] width 245 height 10
click at [361, 120] on button "Search" at bounding box center [364, 120] width 22 height 10
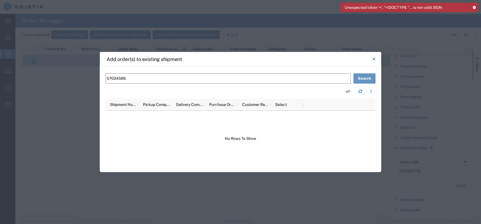
click at [475, 8] on icon at bounding box center [474, 7] width 4 height 3
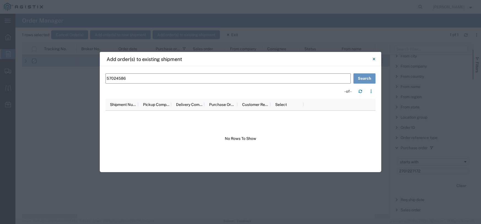
click at [139, 79] on input "57024586" at bounding box center [227, 78] width 245 height 10
type input "5"
type input "57024586"
click at [358, 77] on button "Search" at bounding box center [364, 78] width 22 height 10
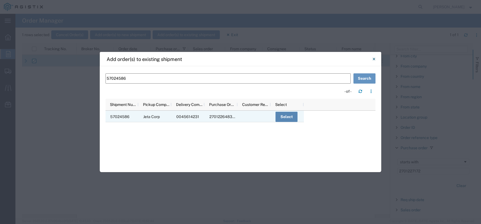
click at [292, 118] on button "Select" at bounding box center [286, 117] width 22 height 10
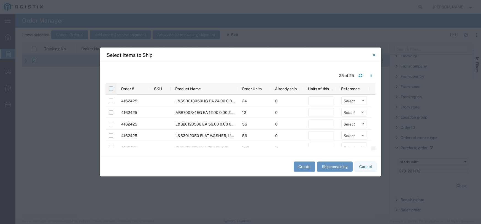
click at [110, 88] on input "checkbox" at bounding box center [111, 88] width 4 height 4
checkbox input "true"
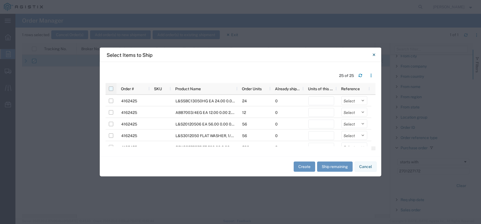
checkbox input "true"
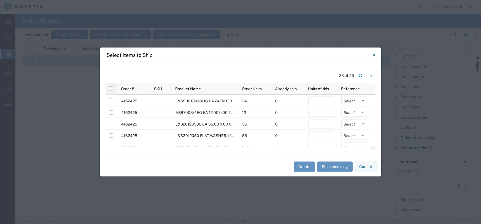
checkbox input "true"
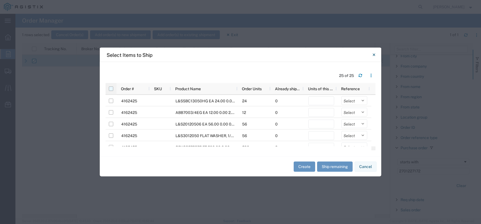
checkbox input "true"
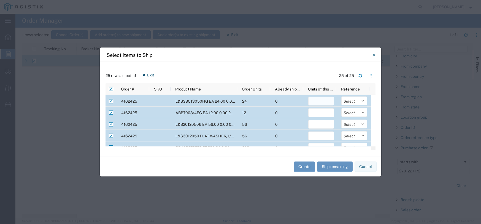
click at [321, 102] on input "number" at bounding box center [321, 101] width 26 height 9
type input "24"
click at [320, 110] on input "number" at bounding box center [321, 112] width 26 height 9
type input "12"
click at [317, 123] on input "number" at bounding box center [321, 124] width 26 height 9
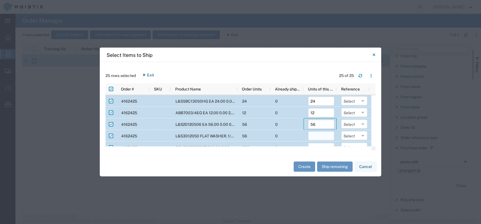
type input "56"
click at [318, 136] on input "number" at bounding box center [321, 135] width 26 height 9
type input "56"
click at [285, 134] on div "0" at bounding box center [286, 136] width 33 height 12
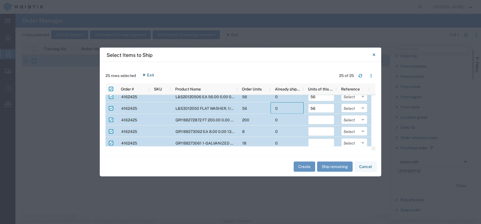
scroll to position [28, 0]
click at [322, 119] on input "number" at bounding box center [321, 119] width 26 height 9
type input "200"
click at [321, 130] on input "number" at bounding box center [321, 131] width 26 height 9
type input "8"
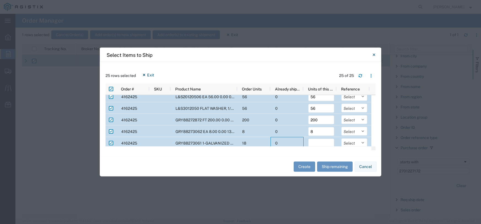
click at [289, 140] on div "0" at bounding box center [286, 143] width 33 height 12
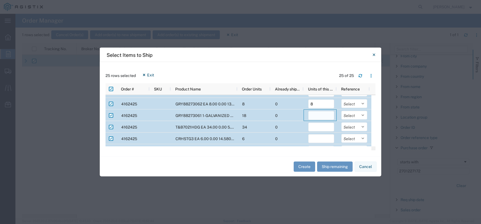
click at [315, 113] on input "number" at bounding box center [321, 115] width 26 height 9
type input "8"
click at [319, 126] on input "number" at bounding box center [321, 127] width 26 height 9
type input "34"
click at [325, 138] on input "number" at bounding box center [321, 138] width 26 height 9
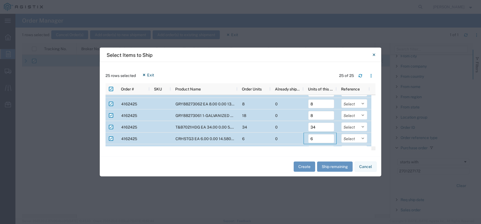
type input "6"
click at [280, 138] on div "0" at bounding box center [286, 138] width 33 height 12
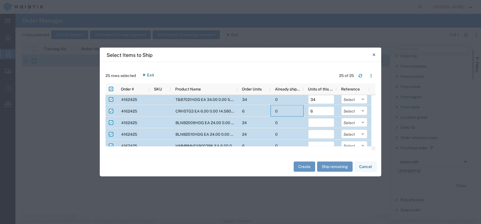
scroll to position [110, 0]
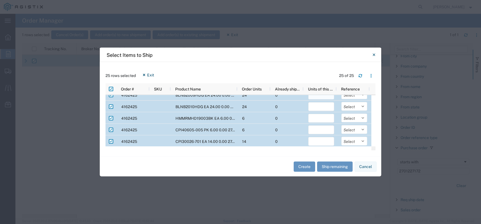
click at [314, 96] on input "number" at bounding box center [321, 95] width 26 height 9
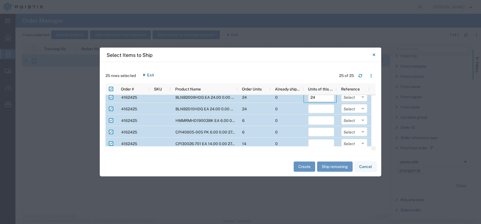
type input "24"
click at [317, 107] on input "number" at bounding box center [321, 108] width 26 height 9
type input "24"
click at [316, 117] on input "number" at bounding box center [321, 120] width 26 height 9
type input "6"
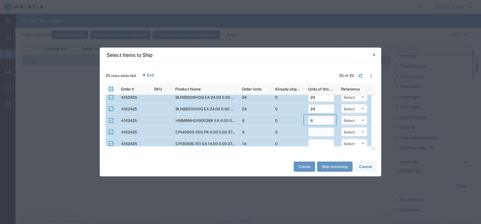
click at [325, 134] on input "number" at bounding box center [321, 132] width 26 height 9
type input "6"
click at [321, 143] on input "number" at bounding box center [321, 143] width 26 height 9
type input "14"
click at [284, 139] on div "0" at bounding box center [286, 143] width 33 height 12
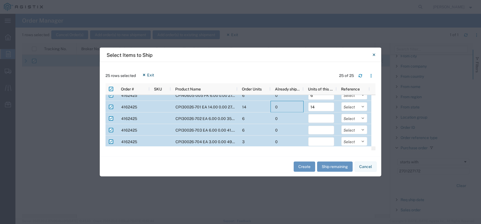
scroll to position [136, 0]
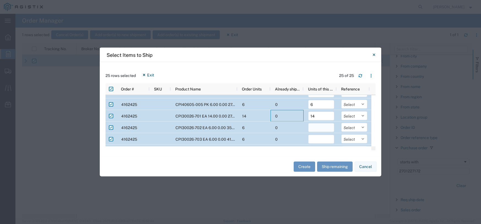
click at [318, 126] on input "number" at bounding box center [321, 127] width 26 height 9
type input "6"
click at [318, 139] on input "number" at bounding box center [321, 139] width 26 height 9
type input "6"
click at [288, 140] on div "0" at bounding box center [286, 139] width 33 height 12
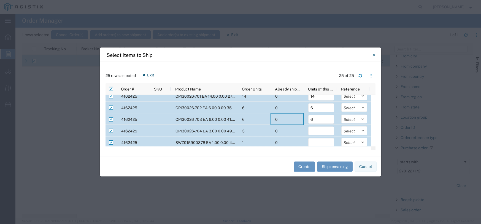
scroll to position [163, 0]
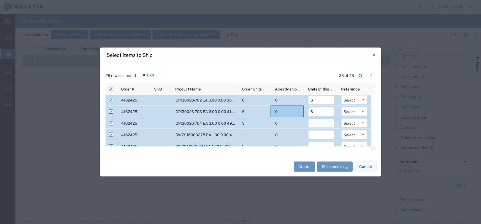
click at [320, 121] on input "number" at bounding box center [321, 123] width 26 height 9
type input "3"
click at [323, 132] on input "number" at bounding box center [321, 134] width 26 height 9
type input "1"
click at [283, 133] on div "0" at bounding box center [286, 135] width 33 height 12
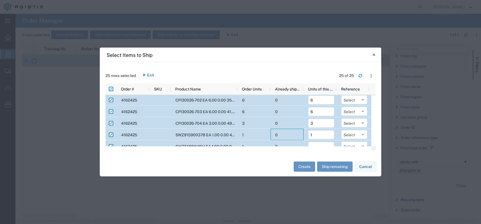
scroll to position [191, 0]
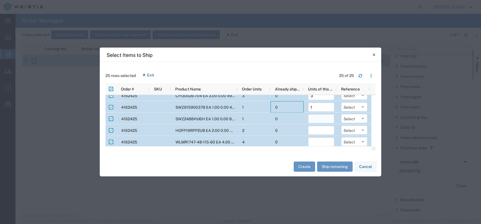
click at [314, 115] on input "number" at bounding box center [321, 118] width 26 height 9
type input "1"
click at [316, 129] on input "number" at bounding box center [321, 130] width 26 height 9
type input "2"
click at [312, 142] on input "number" at bounding box center [321, 141] width 26 height 9
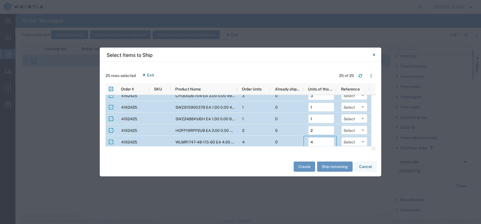
type input "4"
click at [298, 140] on div "0" at bounding box center [286, 142] width 33 height 12
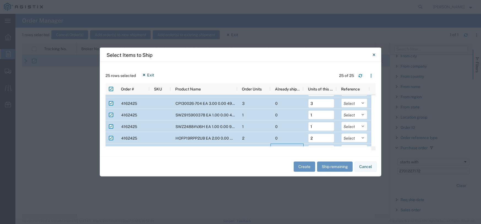
scroll to position [168, 0]
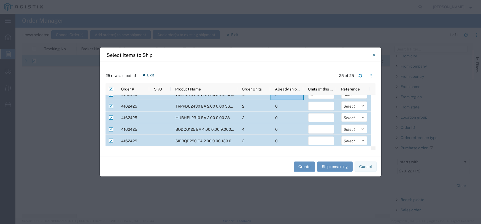
click at [111, 106] on input "Press Space to toggle row selection (checked)" at bounding box center [111, 106] width 4 height 4
checkbox input "false"
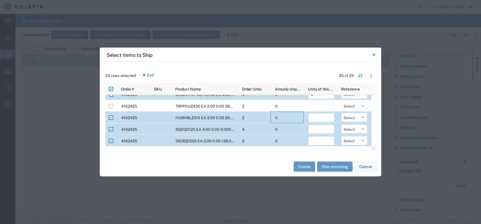
click at [286, 122] on div "0" at bounding box center [286, 118] width 33 height 12
click at [316, 116] on input "number" at bounding box center [321, 117] width 26 height 9
type input "2"
click at [320, 128] on input "number" at bounding box center [321, 129] width 26 height 9
type input "4"
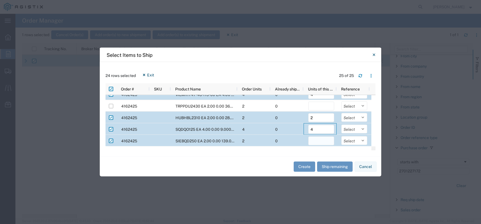
click at [319, 138] on input "number" at bounding box center [321, 140] width 26 height 9
type input "2"
click at [309, 167] on button "Create" at bounding box center [304, 166] width 21 height 10
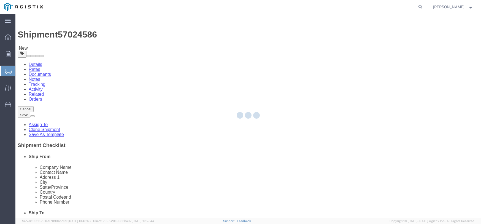
select select
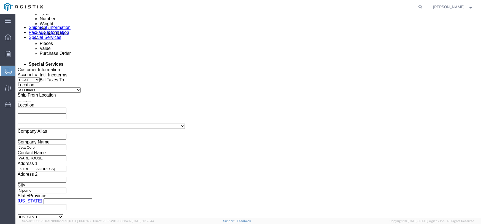
scroll to position [303, 0]
click button "Save"
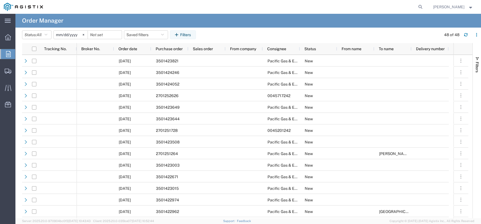
click at [72, 33] on input "[DATE]" at bounding box center [71, 35] width 34 height 8
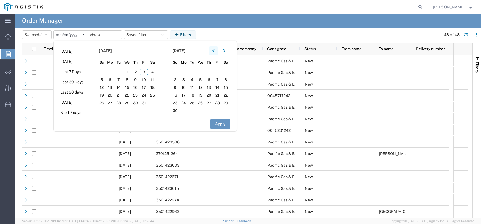
click at [214, 50] on icon "button" at bounding box center [213, 50] width 2 height 3
click at [120, 72] on span "1" at bounding box center [118, 72] width 9 height 7
click at [218, 123] on button "Apply" at bounding box center [220, 124] width 20 height 10
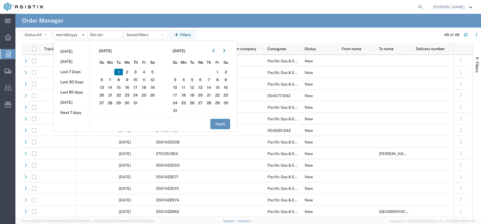
type input "[DATE]"
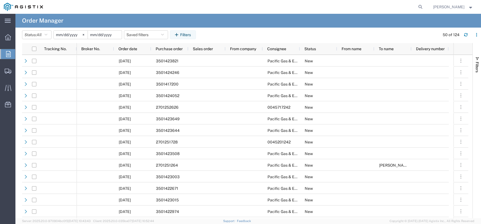
click at [99, 34] on input "date" at bounding box center [105, 35] width 34 height 8
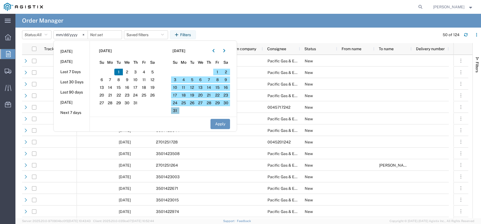
click at [178, 110] on span "31" at bounding box center [175, 110] width 9 height 7
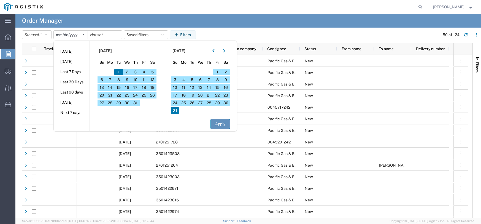
click at [227, 123] on button "Apply" at bounding box center [220, 124] width 20 height 10
type input "[DATE]"
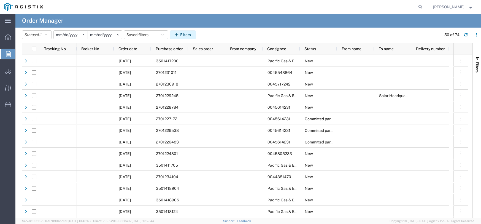
click at [184, 35] on button "Filters" at bounding box center [183, 34] width 26 height 9
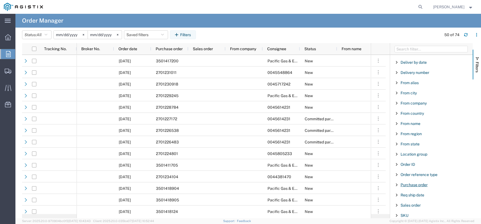
scroll to position [28, 0]
click at [415, 175] on span "Purchase order" at bounding box center [414, 175] width 27 height 4
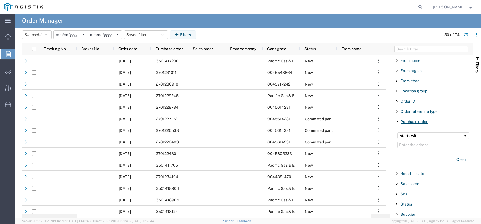
scroll to position [83, 0]
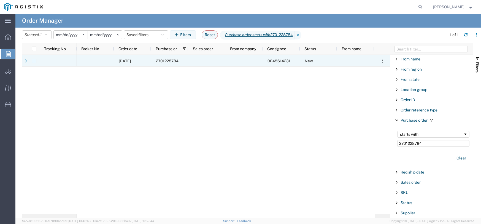
type input "2701228784"
click at [34, 62] on input "Press Space to toggle row selection (unchecked)" at bounding box center [34, 61] width 4 height 4
checkbox input "true"
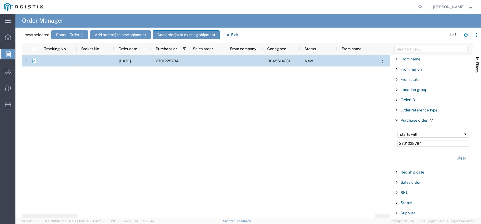
click at [194, 33] on button "Add order(s) to existing shipment" at bounding box center [186, 34] width 67 height 9
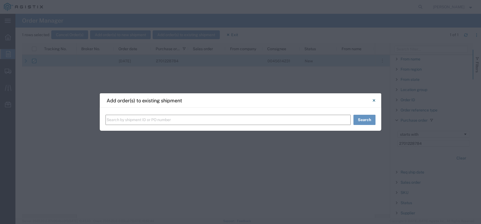
click at [224, 121] on input "text" at bounding box center [227, 120] width 245 height 10
click at [358, 121] on button "Search" at bounding box center [364, 120] width 22 height 10
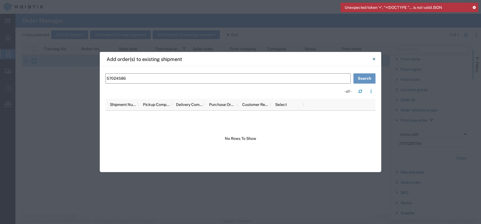
click at [475, 7] on icon at bounding box center [474, 7] width 4 height 3
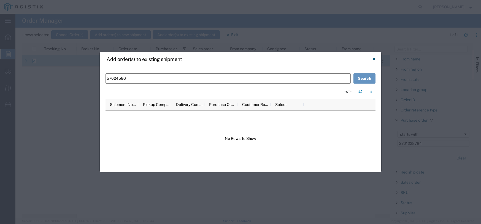
click at [216, 80] on input "57024586" at bounding box center [227, 78] width 245 height 10
type input "5"
click at [123, 78] on input "text" at bounding box center [227, 78] width 245 height 10
type input "57024586"
click at [366, 77] on button "Search" at bounding box center [364, 78] width 22 height 10
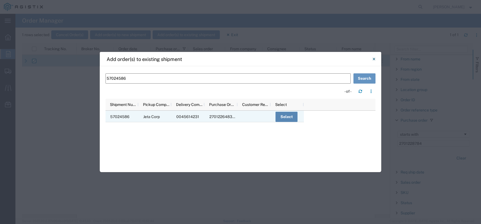
click at [278, 116] on button "Select" at bounding box center [286, 117] width 22 height 10
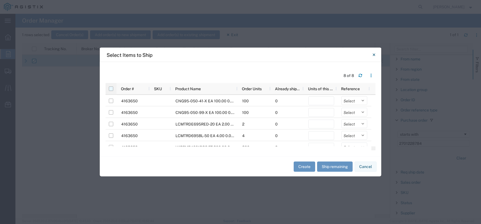
click at [110, 89] on input "checkbox" at bounding box center [111, 88] width 4 height 4
checkbox input "true"
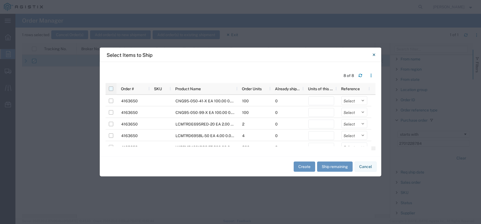
checkbox input "true"
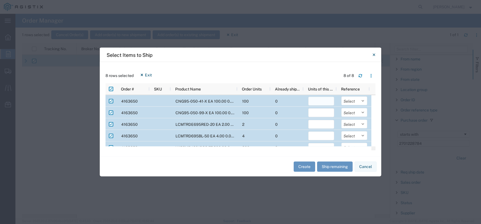
click at [317, 98] on input "number" at bounding box center [321, 101] width 26 height 9
type input "100"
click at [318, 110] on input "number" at bounding box center [321, 112] width 26 height 9
type input "100"
click at [321, 126] on input "number" at bounding box center [321, 124] width 26 height 9
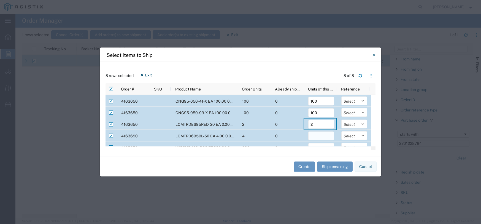
type input "2"
click at [320, 134] on input "number" at bounding box center [321, 135] width 26 height 9
type input "4"
click at [285, 136] on div "0" at bounding box center [286, 136] width 33 height 12
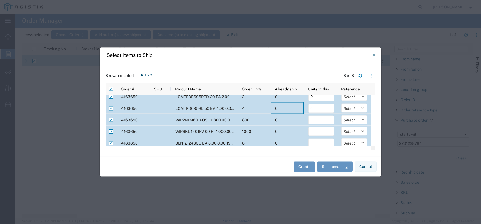
scroll to position [41, 0]
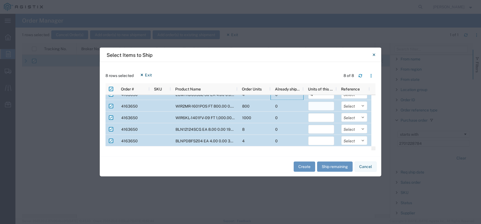
click at [321, 105] on input "number" at bounding box center [321, 106] width 26 height 9
type input "800"
click at [314, 118] on input "number" at bounding box center [321, 117] width 26 height 9
type input "1000"
click at [318, 129] on input "number" at bounding box center [321, 129] width 26 height 9
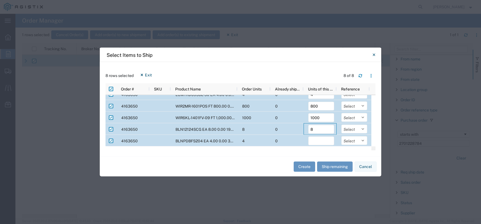
type input "8"
click at [112, 141] on input "Press Space to toggle row selection (checked)" at bounding box center [111, 141] width 4 height 4
checkbox input "false"
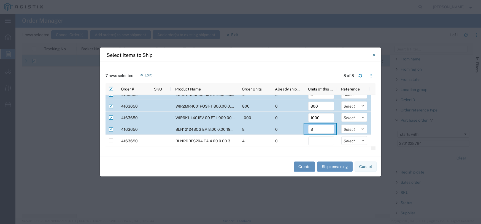
click at [307, 167] on button "Create" at bounding box center [304, 166] width 21 height 10
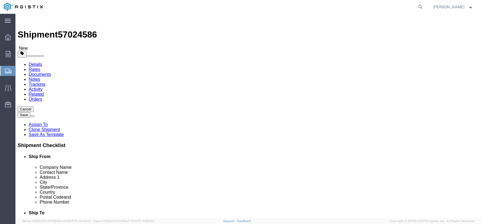
select select
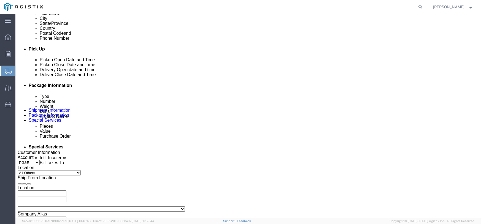
scroll to position [220, 0]
click button "Save"
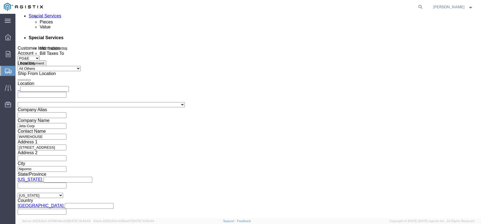
scroll to position [324, 0]
click button "Continue"
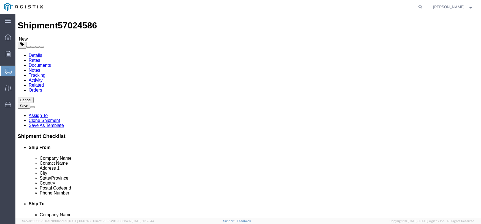
scroll to position [0, 0]
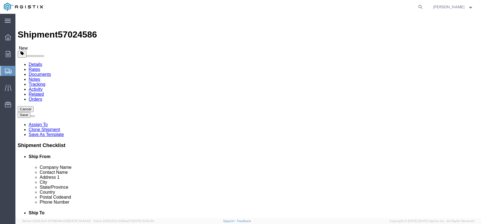
click link "Add Package"
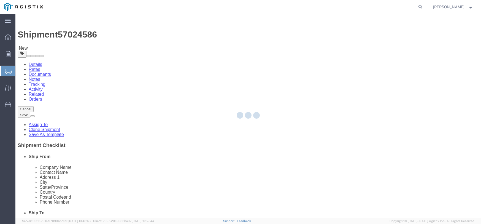
select select "PONS"
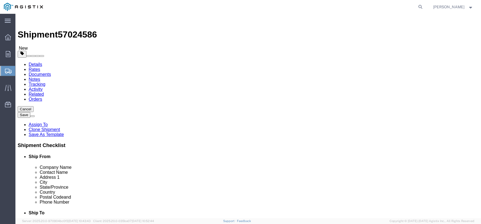
click select "Select Bulk Bundle(s) Cardboard Box(es) Carton(s) Crate(s) Drum(s) (Fiberboard)…"
select select "PONS"
click select "Select Bulk Bundle(s) Cardboard Box(es) Carton(s) Crate(s) Drum(s) (Fiberboard)…"
click input "text"
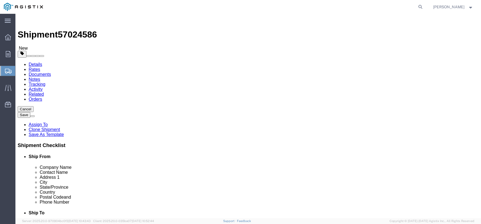
type input "100"
click input "text"
type input "86"
click input "text"
type input "36"
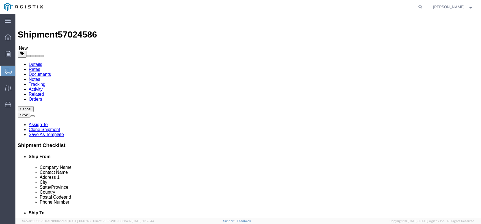
click input "0.00"
type input "0"
type input "200"
click link "Add Content"
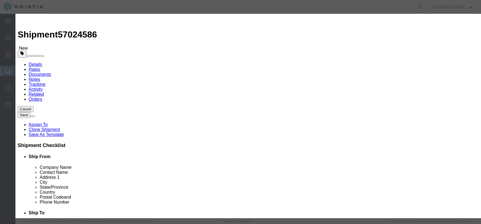
click button "Close"
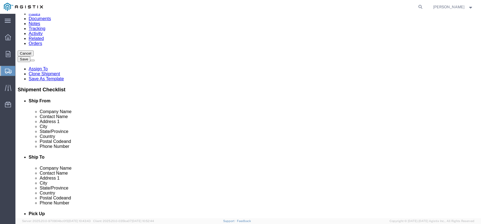
scroll to position [55, 0]
drag, startPoint x: 13, startPoint y: 107, endPoint x: 186, endPoint y: 97, distance: 173.3
click icon
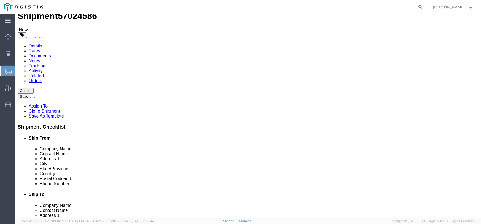
scroll to position [28, 0]
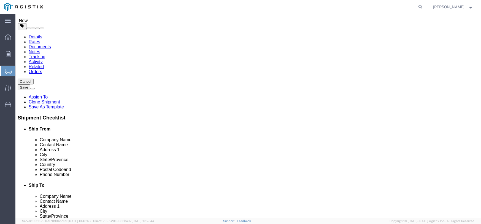
click div "Pieces: 1.00 Each Total value:"
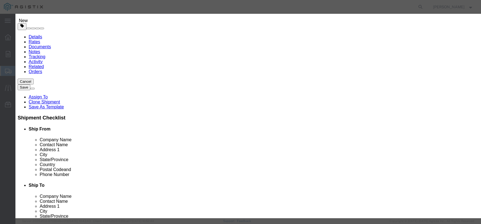
click input "text"
type input "5339.00"
click select "Select 50 55 60 65 70 85 92.5 100 125 175 250 300 400"
select select "55"
click select "Select 50 55 60 65 70 85 92.5 100 125 175 250 300 400"
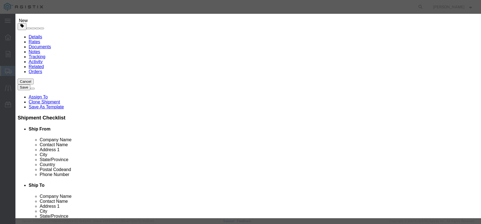
click button "Save & Close"
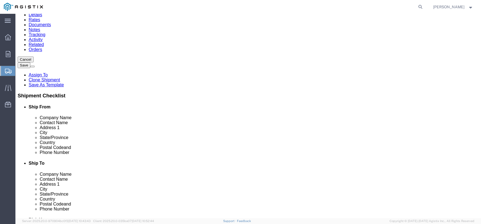
scroll to position [55, 0]
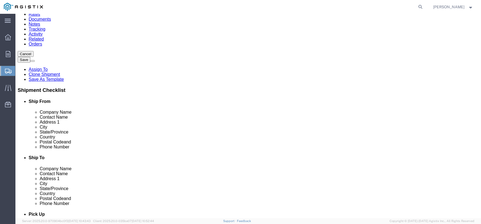
click link "Add Package"
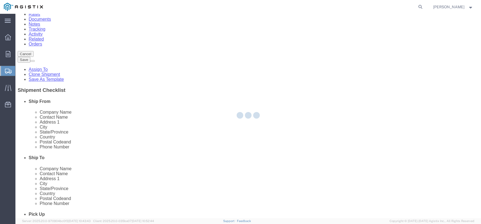
select select "PONS"
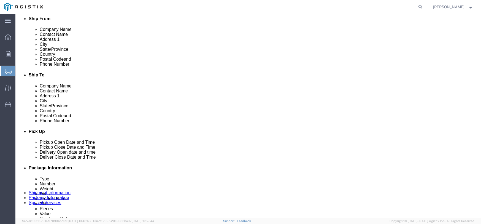
scroll to position [165, 0]
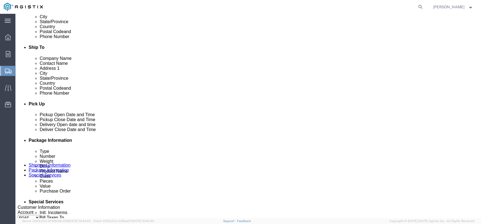
click select "Select Bulk Bundle(s) Cardboard Box(es) Carton(s) Crate(s) Drum(s) (Fiberboard)…"
select select "PONS"
click select "Select Bulk Bundle(s) Cardboard Box(es) Carton(s) Crate(s) Drum(s) (Fiberboard)…"
click input "text"
type input "36"
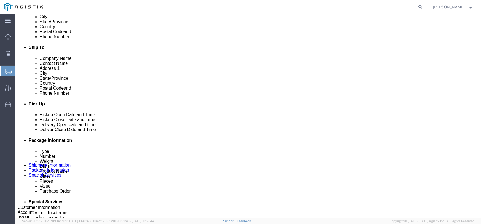
click input "text"
type input "36"
click input "text"
type input "123"
click div "Package Type Select Bulk Bundle(s) Cardboard Box(es) Carton(s) Crate(s) Drum(s)…"
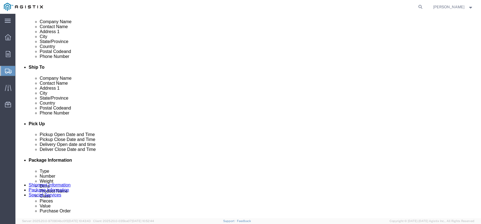
scroll to position [138, 0]
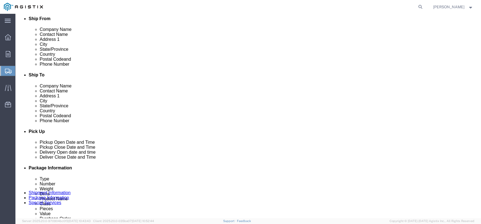
drag, startPoint x: 15, startPoint y: 158, endPoint x: 190, endPoint y: 162, distance: 174.4
click icon
click dd
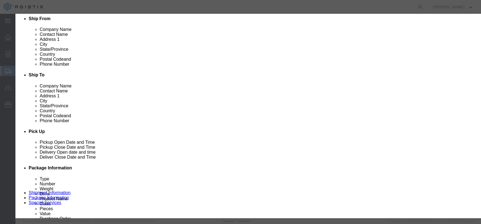
click input "text"
click select "Select Bag Barrels 100Board Feet Bottle Box Blister Pack Carats Can Capsule Car…"
select select "FT"
click select "Select Bag Barrels 100Board Feet Bottle Box Blister Pack Carats Can Capsule Car…"
click input "text"
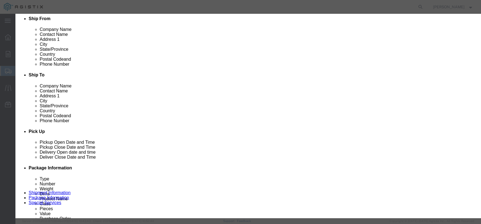
type input "147.60"
click select "Select 50 55 60 65 70 85 92.5 100 125 175 250 300 400"
select select "55"
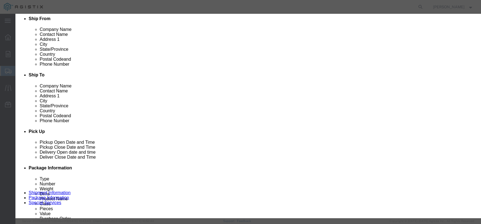
click select "Select 50 55 60 65 70 85 92.5 100 125 175 250 300 400"
click button "Save & Close"
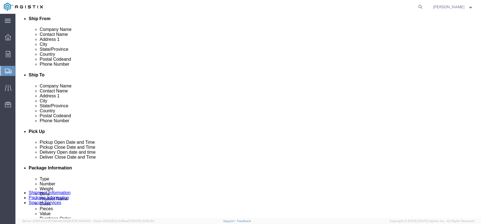
click input "0.00"
type input "0"
type input "100"
click label "Weight"
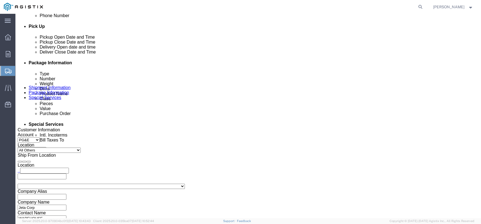
scroll to position [220, 0]
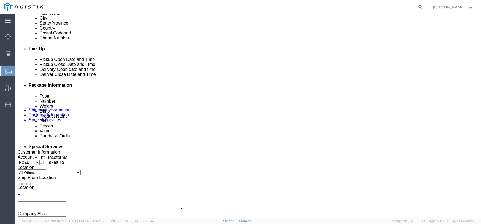
drag, startPoint x: 14, startPoint y: 131, endPoint x: 190, endPoint y: 120, distance: 175.8
click icon
click dd "36.00 Each"
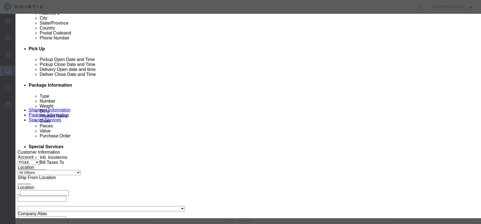
click select "Select Bag Barrels 100Board Feet Bottle Box Blister Pack Carats Can Capsule Car…"
select select "FT"
click select "Select Bag Barrels 100Board Feet Bottle Box Blister Pack Carats Can Capsule Car…"
click input "text"
type input "54.00"
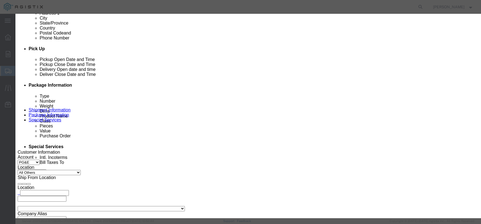
click select "Select 50 55 60 65 70 85 92.5 100 125 175 250 300 400"
select select "55"
click select "Select 50 55 60 65 70 85 92.5 100 125 175 250 300 400"
click button "Save & Close"
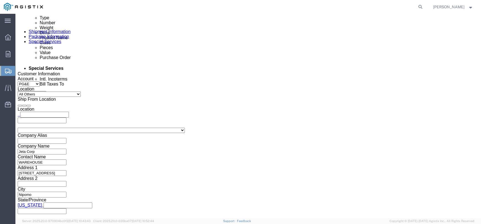
scroll to position [303, 0]
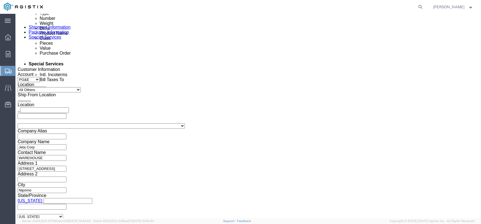
click div "Save in commodity library Clone this content Delete this content PANF3X3LG6 FT …"
drag, startPoint x: 14, startPoint y: 133, endPoint x: 190, endPoint y: 77, distance: 184.8
click icon
click dd "72.00 Each"
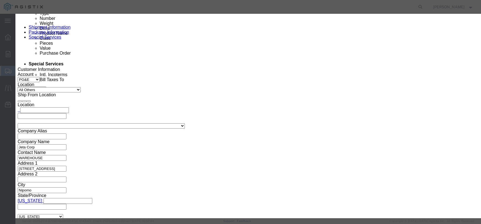
click select "Select Bag Barrels 100Board Feet Bottle Box Blister Pack Carats Can Capsule Car…"
select select "FT"
click select "Select Bag Barrels 100Board Feet Bottle Box Blister Pack Carats Can Capsule Car…"
click input "text"
type input "367.20"
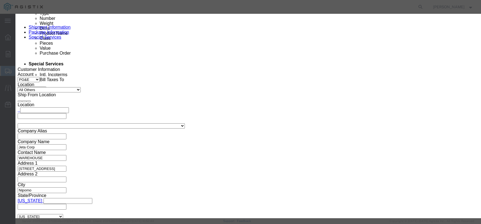
click select "Select 50 55 60 65 70 85 92.5 100 125 175 250 300 400"
select select "55"
click select "Select 50 55 60 65 70 85 92.5 100 125 175 250 300 400"
click button "Save & Close"
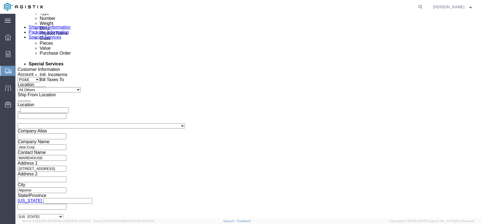
drag, startPoint x: 16, startPoint y: 131, endPoint x: 193, endPoint y: 115, distance: 178.2
click icon
click dl "Pieces: 72.00 Each Total value:"
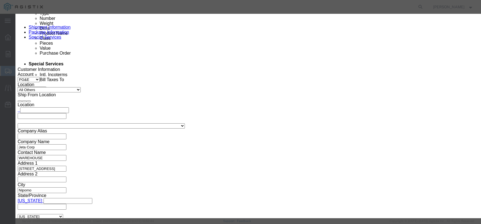
click select "Select Bag Barrels 100Board Feet Bottle Box Blister Pack Carats Can Capsule Car…"
select select "FT"
click select "Select Bag Barrels 100Board Feet Bottle Box Blister Pack Carats Can Capsule Car…"
click input "text"
type input "108.00"
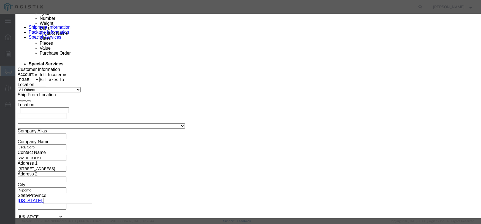
click select "Select 50 55 60 65 70 85 92.5 100 125 175 250 300 400"
select select "55"
click select "Select 50 55 60 65 70 85 92.5 100 125 175 250 300 400"
click button "Save & Close"
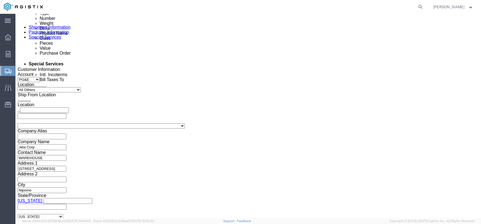
drag, startPoint x: 15, startPoint y: 93, endPoint x: 189, endPoint y: 156, distance: 186.0
click icon
click div
click dd "2.00 Each"
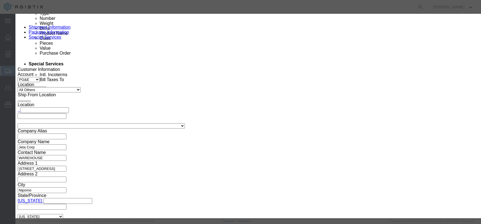
click input "text"
type input "828.00"
click select "Select 50 55 60 65 70 85 92.5 100 125 175 250 300 400"
select select "55"
click select "Select 50 55 60 65 70 85 92.5 100 125 175 250 300 400"
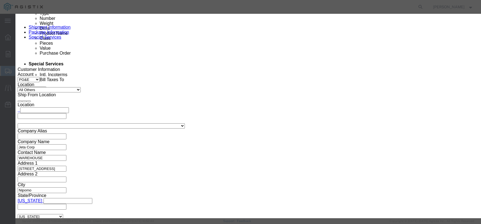
click button "Save & Close"
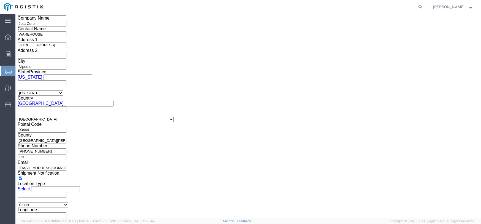
scroll to position [413, 0]
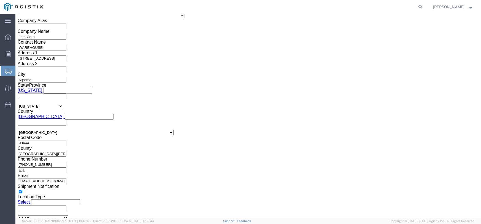
drag, startPoint x: 15, startPoint y: 82, endPoint x: 191, endPoint y: 78, distance: 175.8
click icon
click div
click dd "16.00 Each"
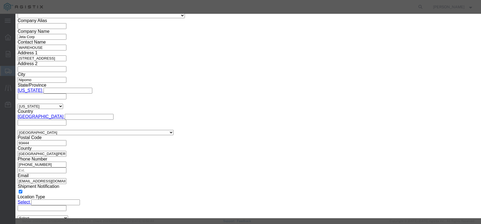
click input "text"
type input "297.12"
click select "Select 50 55 60 65 70 85 92.5 100 125 175 250 300 400"
select select "55"
click select "Select 50 55 60 65 70 85 92.5 100 125 175 250 300 400"
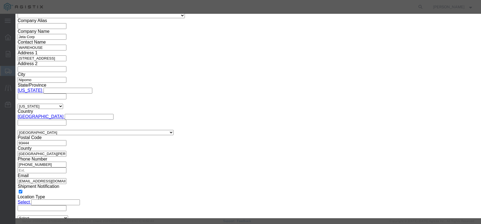
click button "Save & Close"
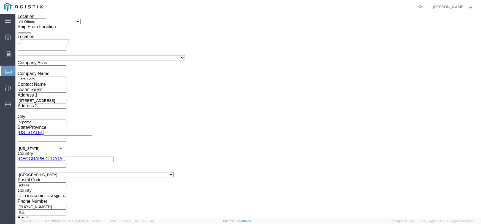
scroll to position [358, 0]
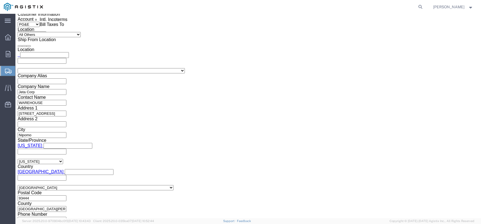
click at [376, 9] on agx-global-search at bounding box center [337, 7] width 176 height 14
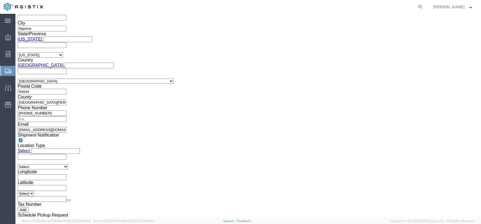
scroll to position [441, 0]
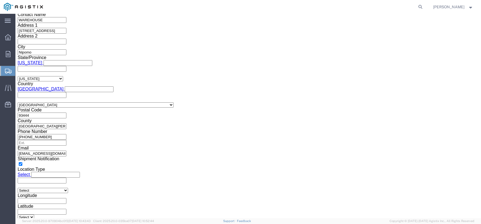
drag, startPoint x: 15, startPoint y: 127, endPoint x: 191, endPoint y: 99, distance: 177.7
click icon
click div
click dd "1.00 Each"
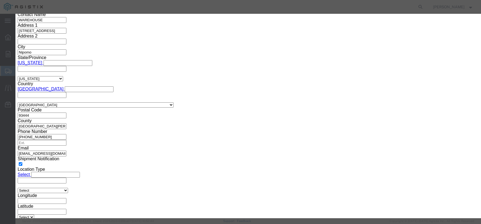
click input "text"
type input "842.20"
click select "Select 50 55 60 65 70 85 92.5 100 125 175 250 300 400"
select select "55"
click select "Select 50 55 60 65 70 85 92.5 100 125 175 250 300 400"
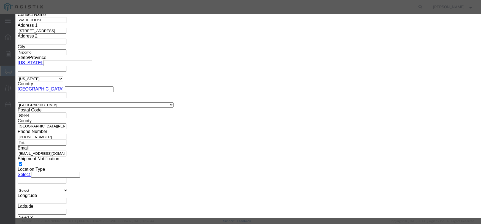
click button "Save & Close"
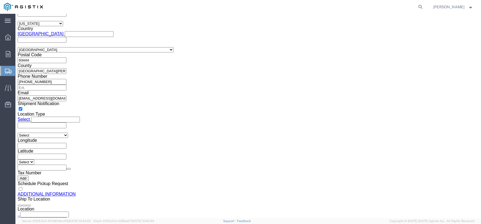
scroll to position [468, 0]
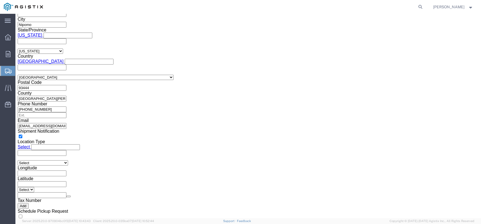
drag, startPoint x: 15, startPoint y: 150, endPoint x: 193, endPoint y: 111, distance: 181.5
click icon
click dd "12.00 Each"
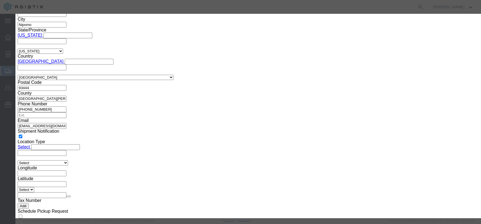
click input "text"
type input "1740.00"
click select "Select 50 55 60 65 70 85 92.5 100 125 175 250 300 400"
select select "55"
click select "Select 50 55 60 65 70 85 92.5 100 125 175 250 300 400"
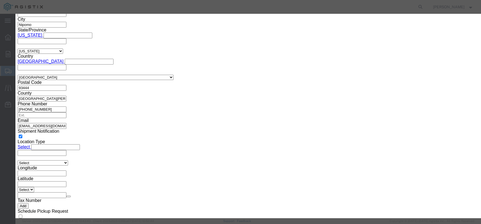
click button "Save & Close"
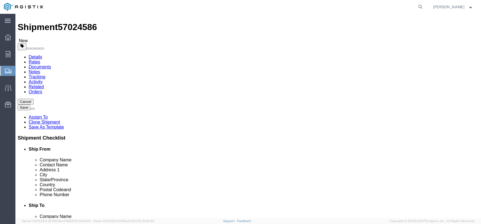
scroll to position [0, 0]
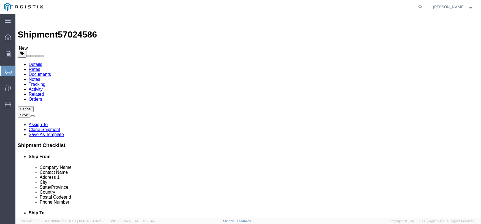
click input "200.00"
type input "300.00"
click div "300.00 Select kgs lbs"
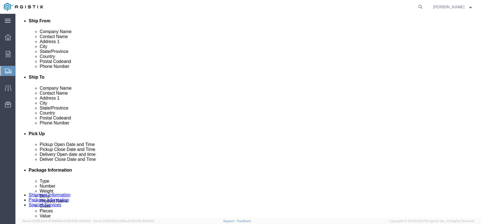
scroll to position [138, 0]
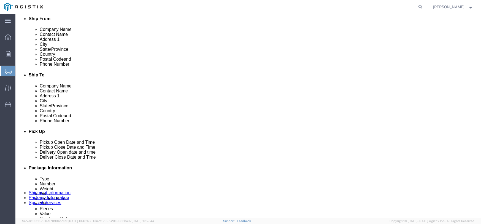
click input "100"
click div "150 Select kgs lbs"
click input "150"
type input "200"
click div "200 Select kgs lbs"
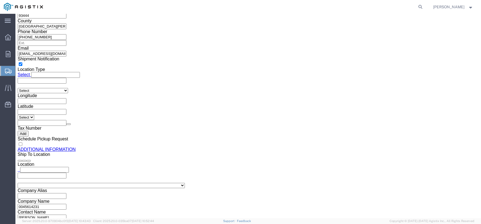
scroll to position [551, 0]
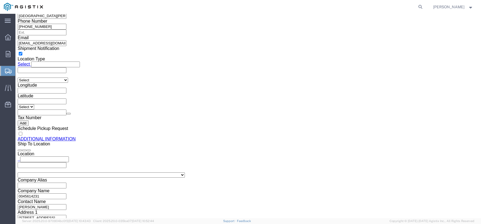
click link "Add Package"
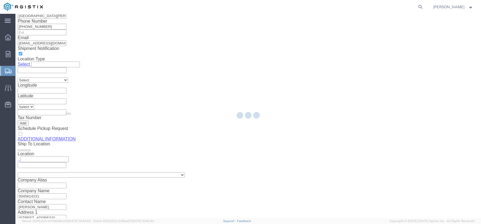
select select "PONS"
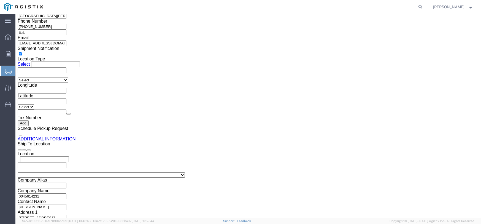
click select "Select Bulk Bundle(s) Cardboard Box(es) Carton(s) Crate(s) Drum(s) (Fiberboard)…"
select select "PONS"
click select "Select Bulk Bundle(s) Cardboard Box(es) Carton(s) Crate(s) Drum(s) (Fiberboard)…"
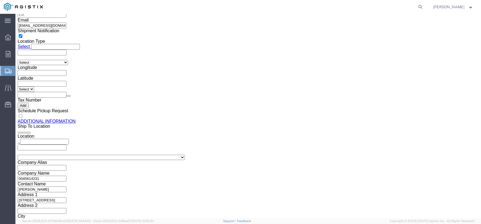
scroll to position [578, 0]
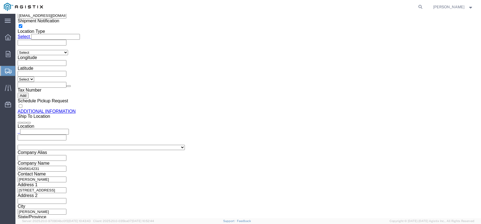
click input "text"
type input "84"
click input "text"
type input "75"
click input "text"
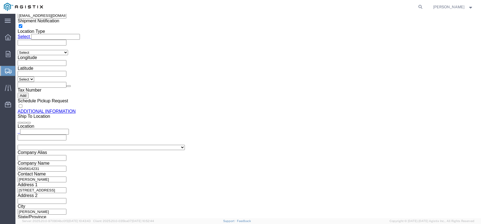
type input "9"
click input "0.00"
type input "0"
type input "100"
click div "1 x Pallet(s) Oversized (Not Stackable) Package Type Select Bulk Bundle(s) Card…"
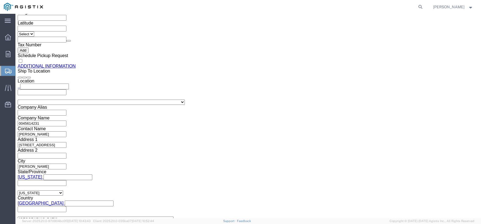
scroll to position [661, 0]
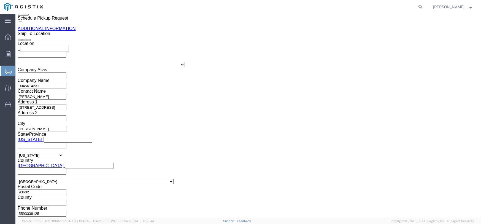
drag, startPoint x: 14, startPoint y: 133, endPoint x: 197, endPoint y: 65, distance: 195.8
click icon
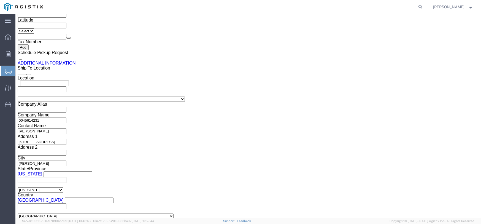
scroll to position [606, 0]
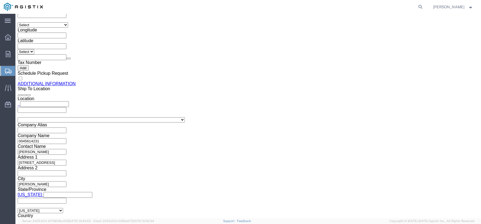
click dd "1.00 Each"
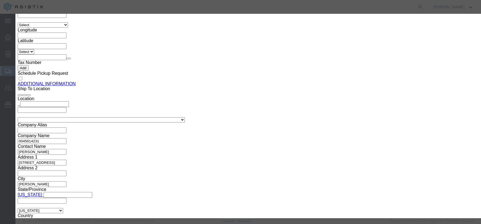
click input "text"
type input "1540.00"
click select "Select 50 55 60 65 70 85 92.5 100 125 175 250 300 400"
select select "55"
click select "Select 50 55 60 65 70 85 92.5 100 125 175 250 300 400"
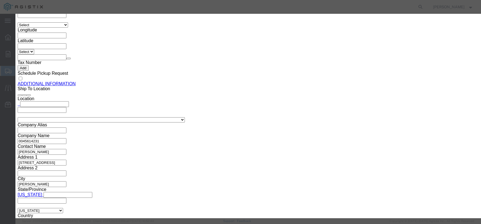
click button "Save & Close"
